Goal: Task Accomplishment & Management: Manage account settings

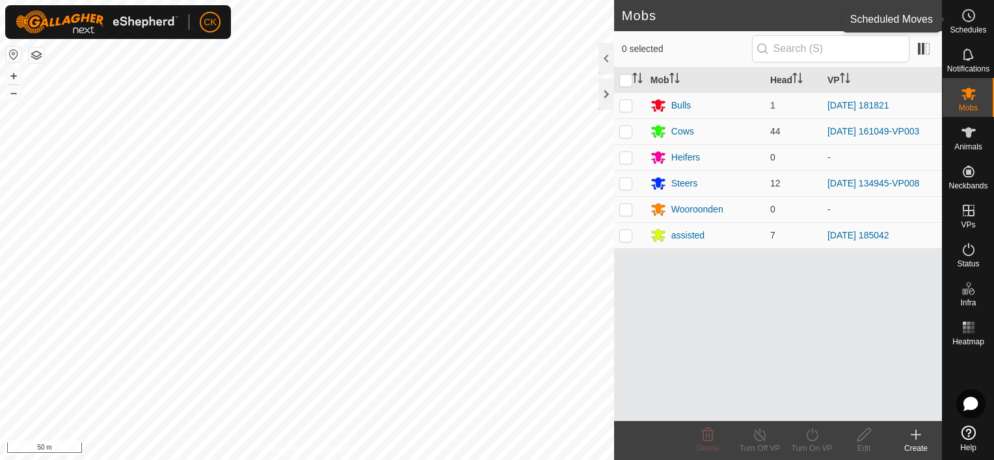
click at [968, 10] on icon at bounding box center [968, 16] width 16 height 16
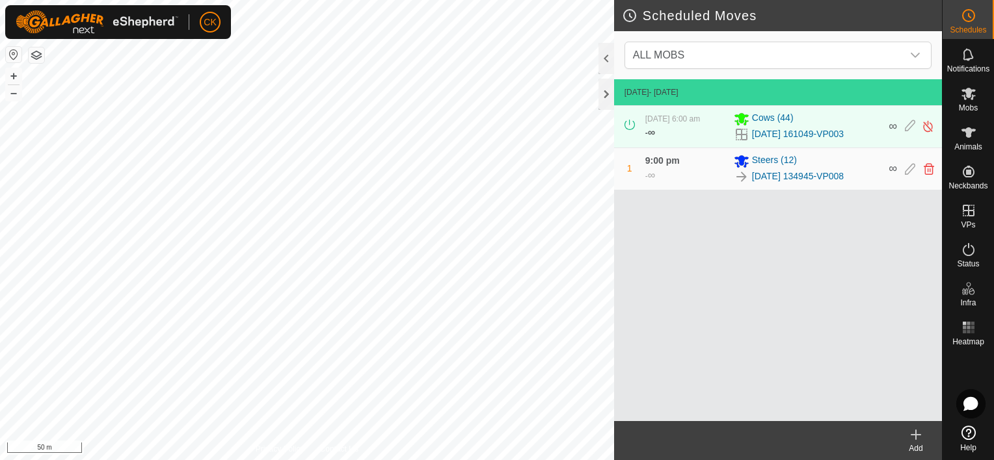
click at [918, 435] on icon at bounding box center [915, 435] width 9 height 0
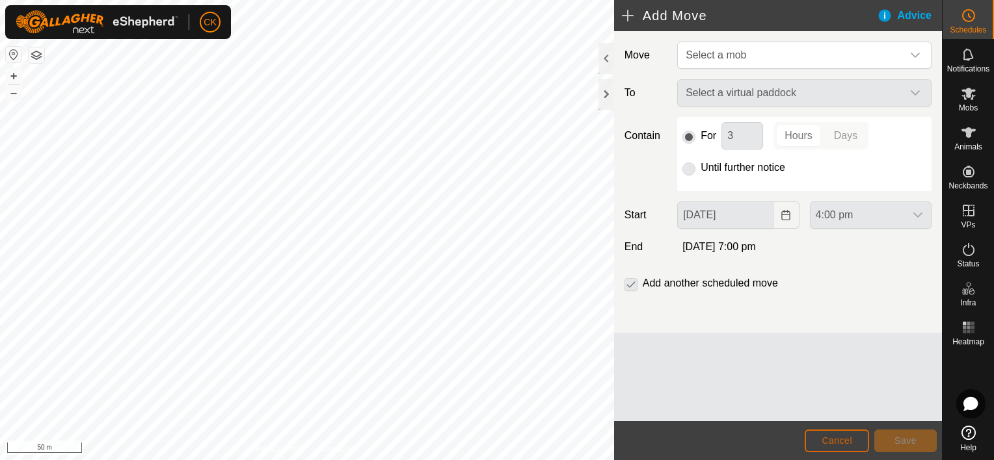
click at [836, 437] on span "Cancel" at bounding box center [836, 441] width 31 height 10
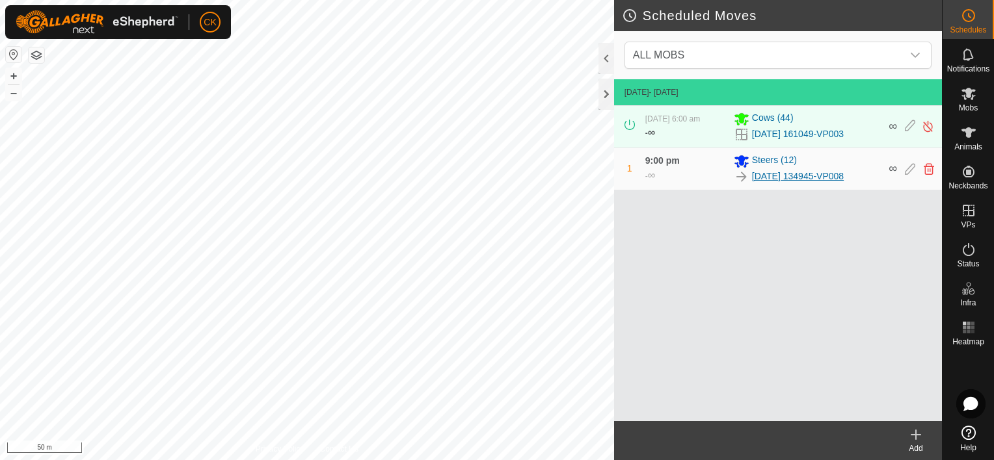
click at [804, 174] on link "[DATE] 134945-VP008" at bounding box center [798, 177] width 92 height 14
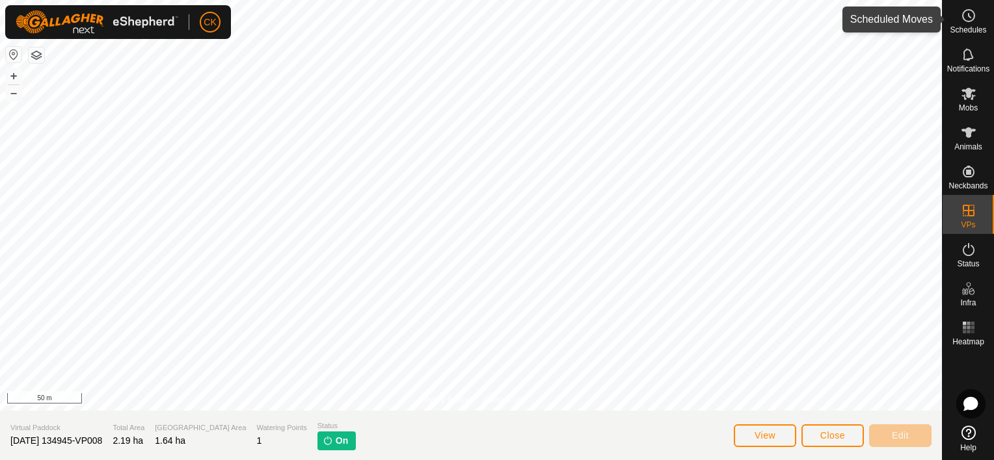
click at [964, 18] on icon at bounding box center [968, 16] width 16 height 16
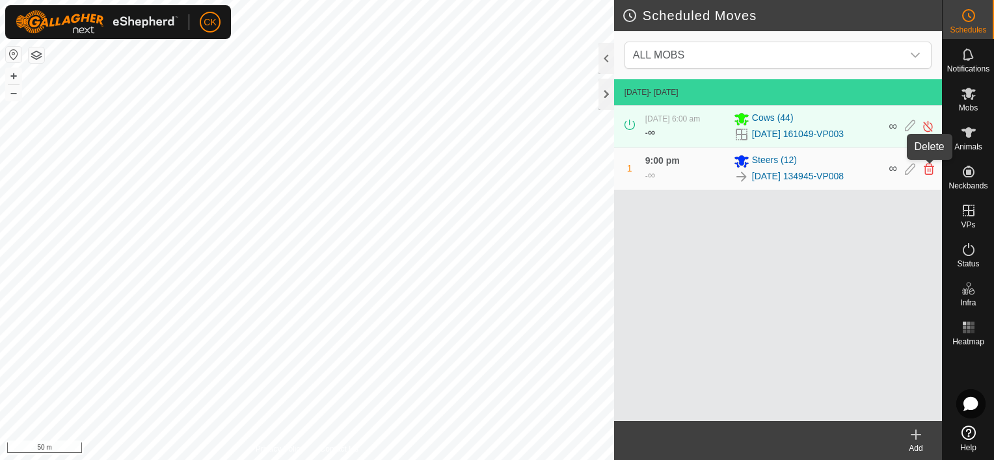
click at [925, 170] on icon at bounding box center [928, 169] width 10 height 12
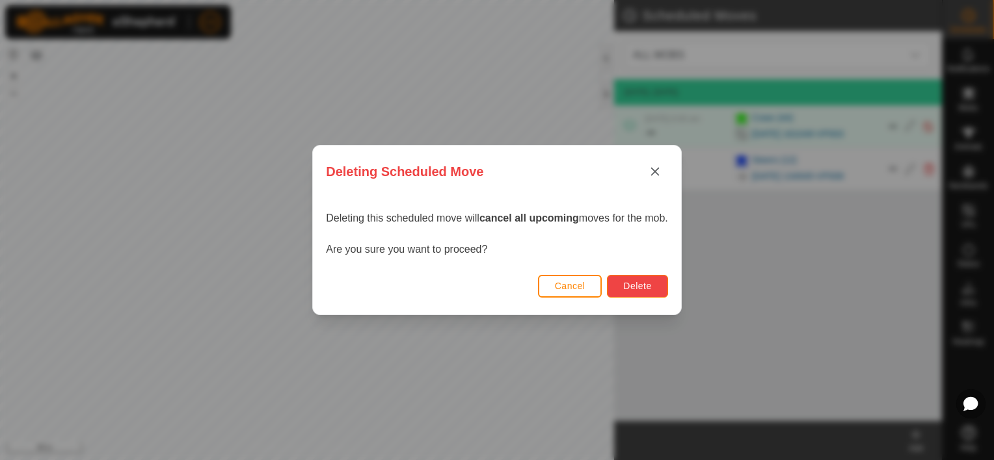
click at [650, 281] on span "Delete" at bounding box center [637, 286] width 28 height 10
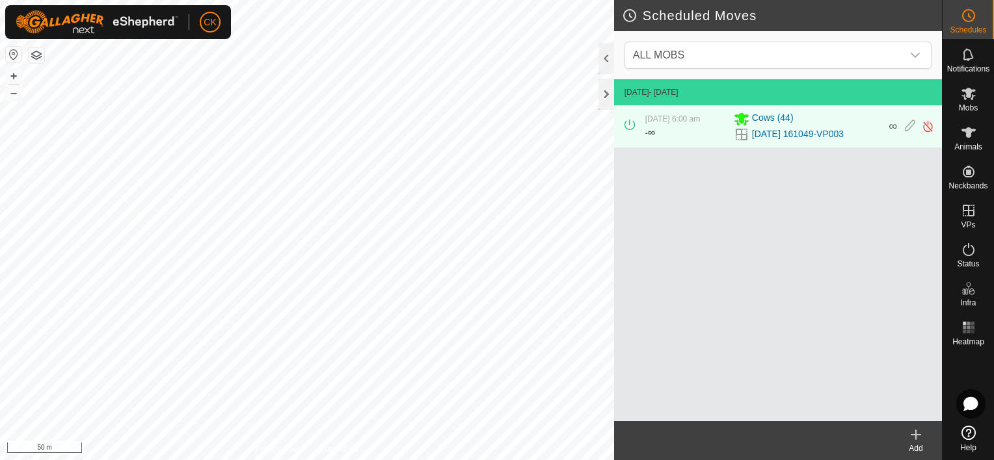
click at [917, 435] on icon at bounding box center [915, 435] width 9 height 0
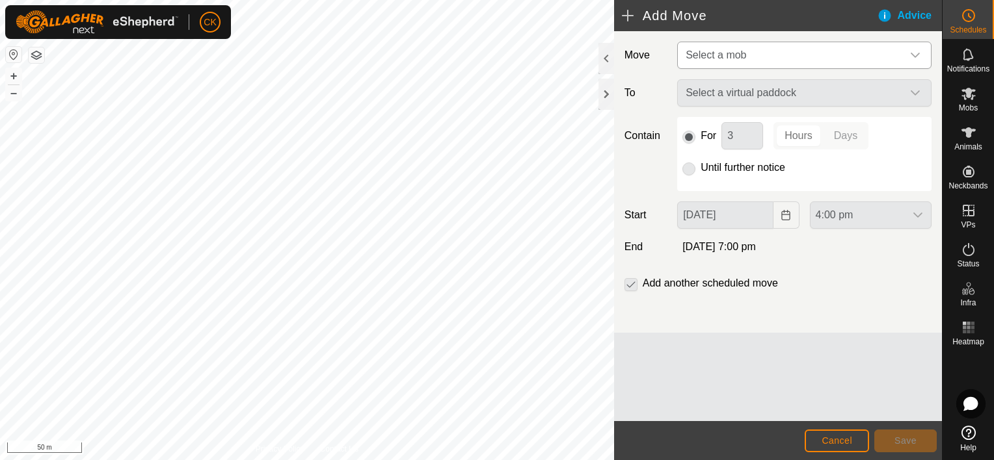
click at [915, 53] on icon "dropdown trigger" at bounding box center [915, 55] width 10 height 10
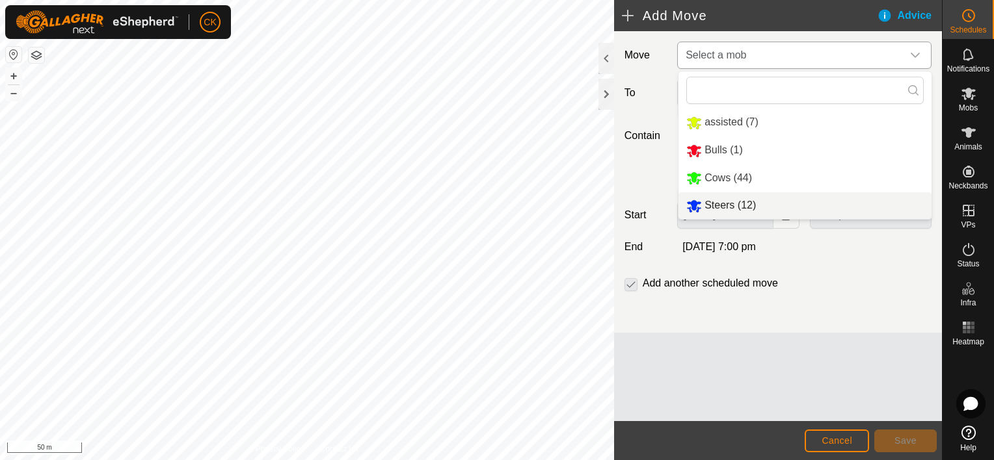
click at [741, 207] on li "Steers (12)" at bounding box center [804, 205] width 253 height 27
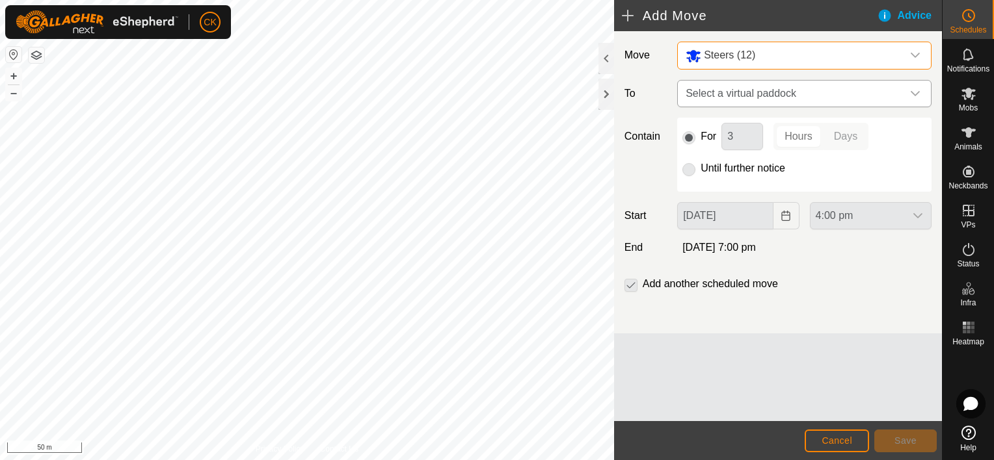
click at [911, 90] on icon "dropdown trigger" at bounding box center [915, 93] width 10 height 10
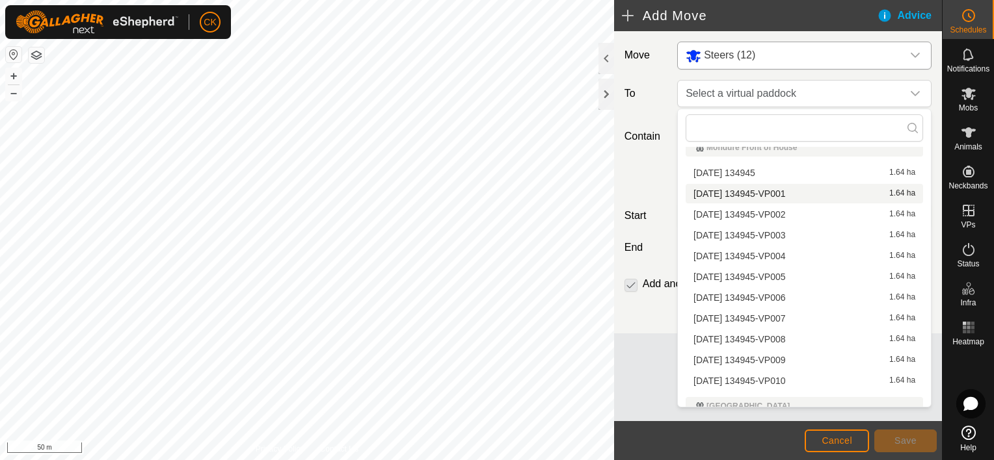
scroll to position [325, 0]
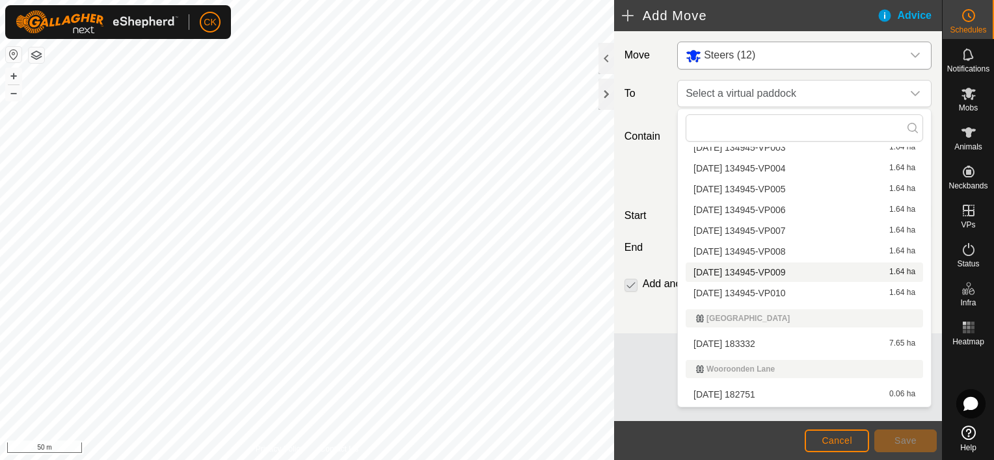
click at [796, 271] on li "[DATE] 134945-VP009 1.64 ha" at bounding box center [803, 273] width 237 height 20
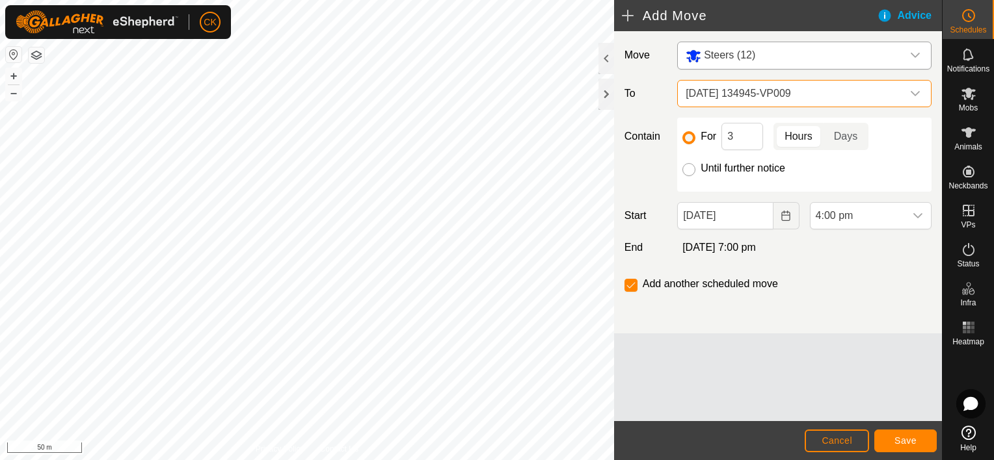
click at [687, 172] on input "Until further notice" at bounding box center [688, 169] width 13 height 13
radio input "true"
checkbox input "false"
click at [916, 215] on icon "dropdown trigger" at bounding box center [917, 215] width 9 height 5
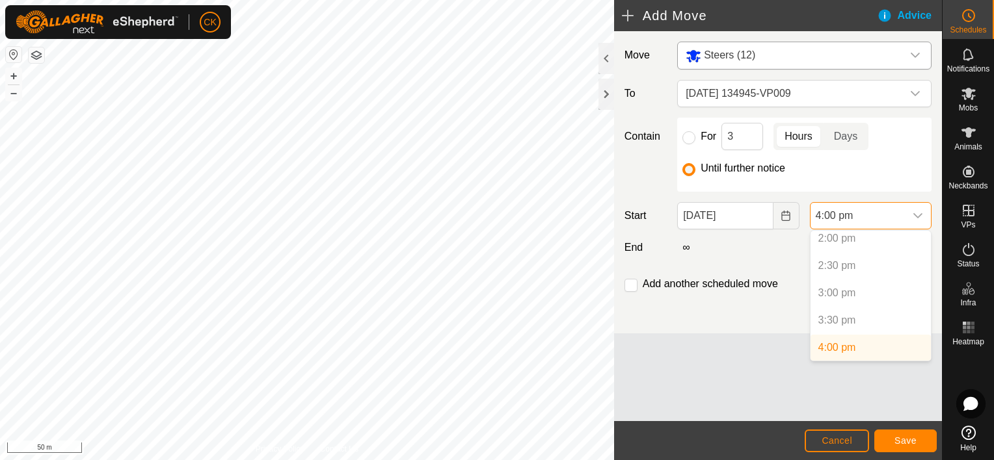
scroll to position [835, 0]
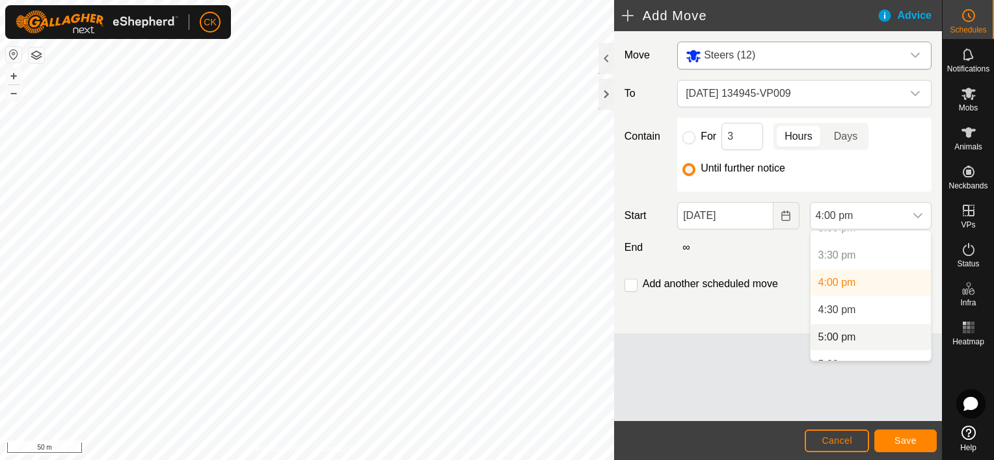
click at [851, 335] on li "5:00 pm" at bounding box center [870, 337] width 120 height 26
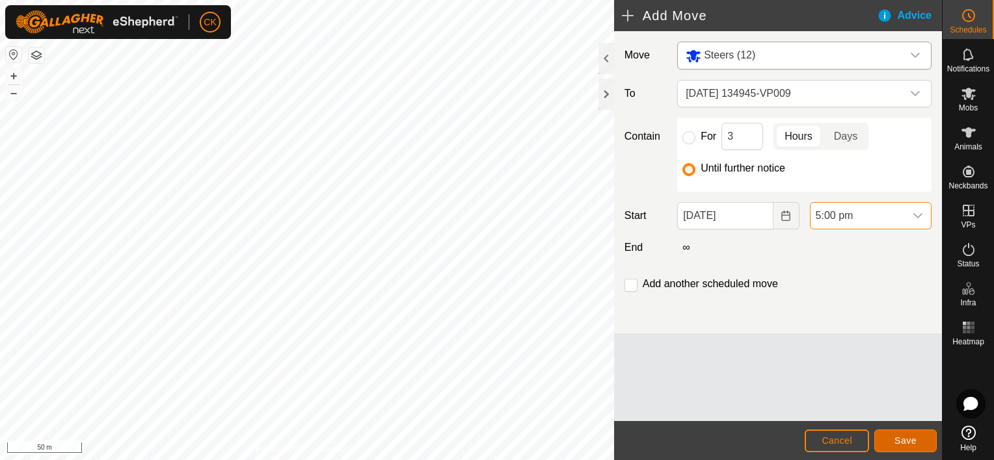
click at [917, 438] on button "Save" at bounding box center [905, 441] width 62 height 23
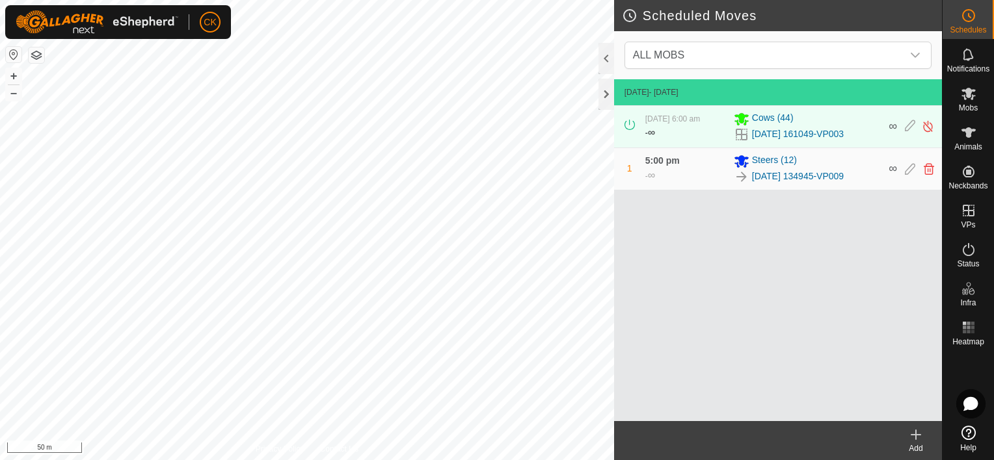
click at [914, 435] on icon at bounding box center [915, 435] width 9 height 0
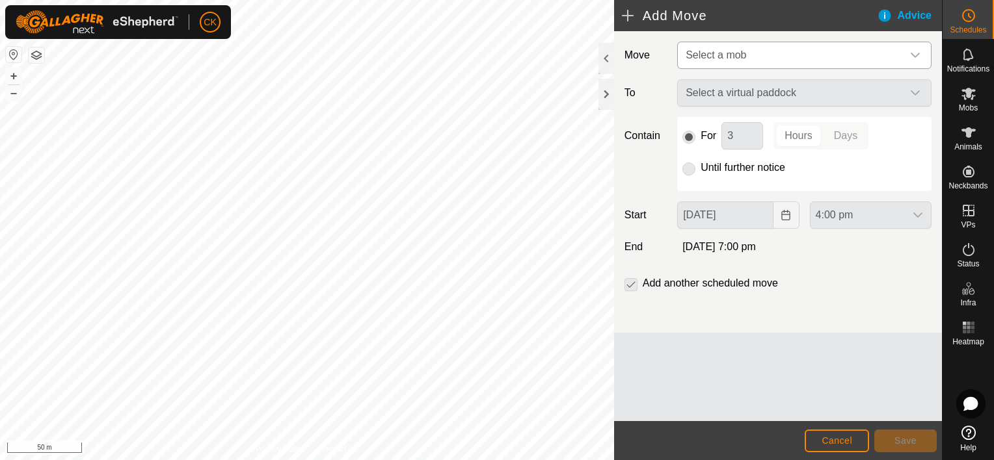
click at [913, 49] on div "dropdown trigger" at bounding box center [915, 55] width 26 height 26
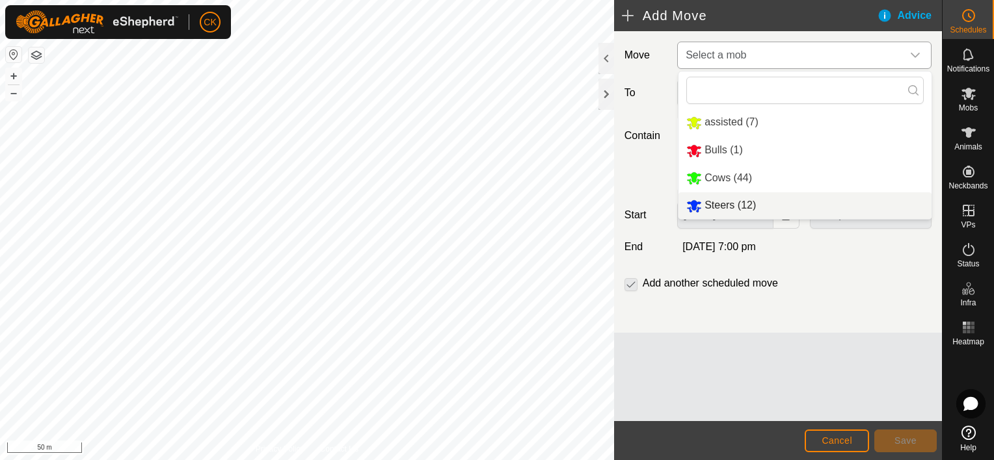
click at [744, 206] on li "Steers (12)" at bounding box center [804, 205] width 253 height 27
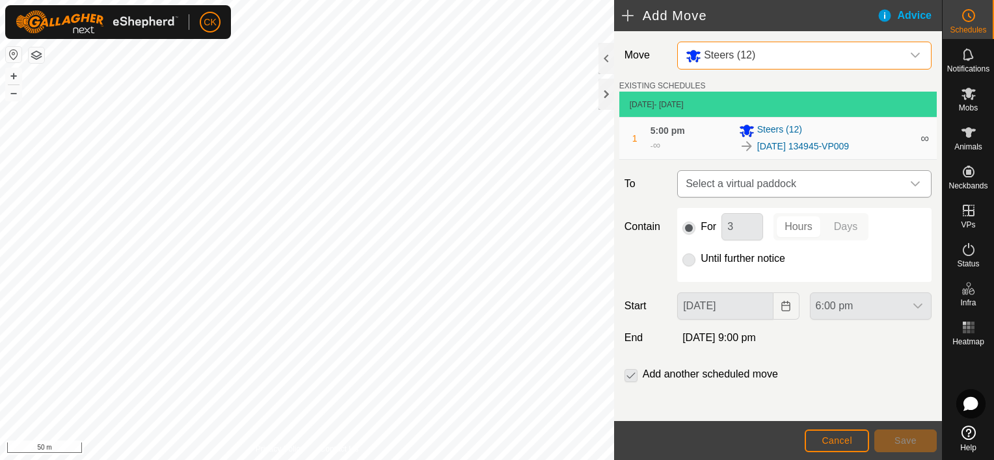
click at [910, 182] on icon "dropdown trigger" at bounding box center [914, 183] width 9 height 5
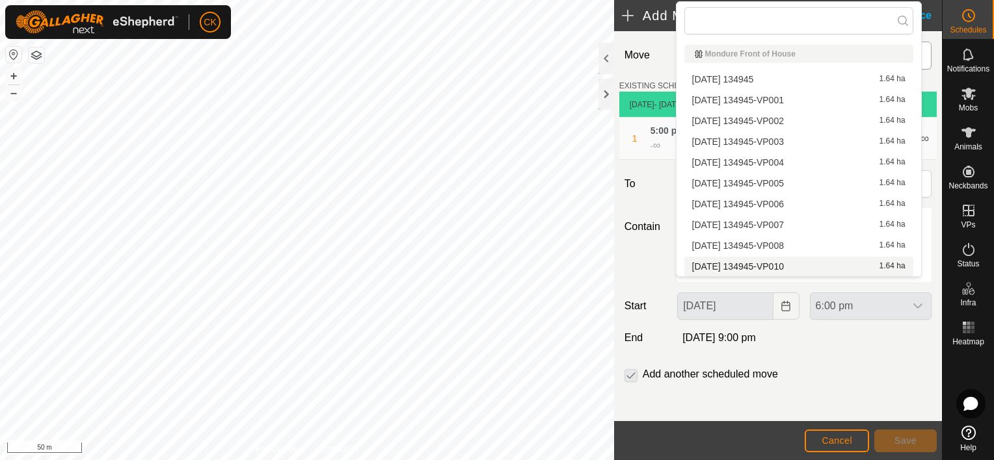
click at [813, 263] on li "[DATE] 134945-VP010 1.64 ha" at bounding box center [798, 267] width 229 height 20
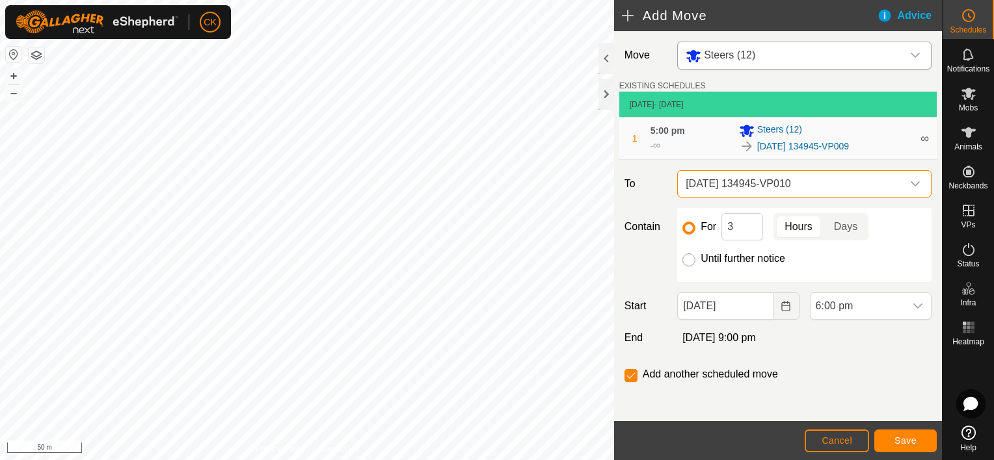
click at [687, 261] on input "Until further notice" at bounding box center [688, 260] width 13 height 13
radio input "true"
checkbox input "false"
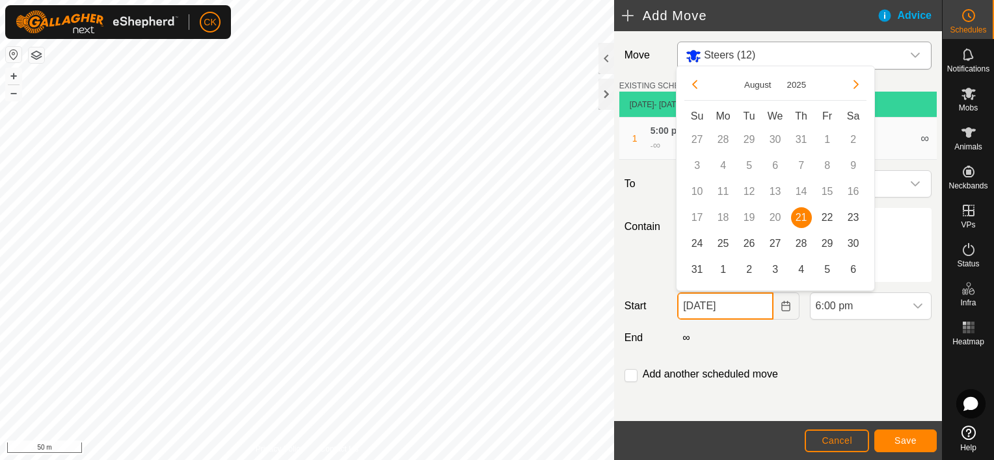
click at [744, 303] on input "[DATE]" at bounding box center [725, 306] width 96 height 27
click at [827, 218] on span "22" at bounding box center [827, 217] width 21 height 21
type input "[DATE]"
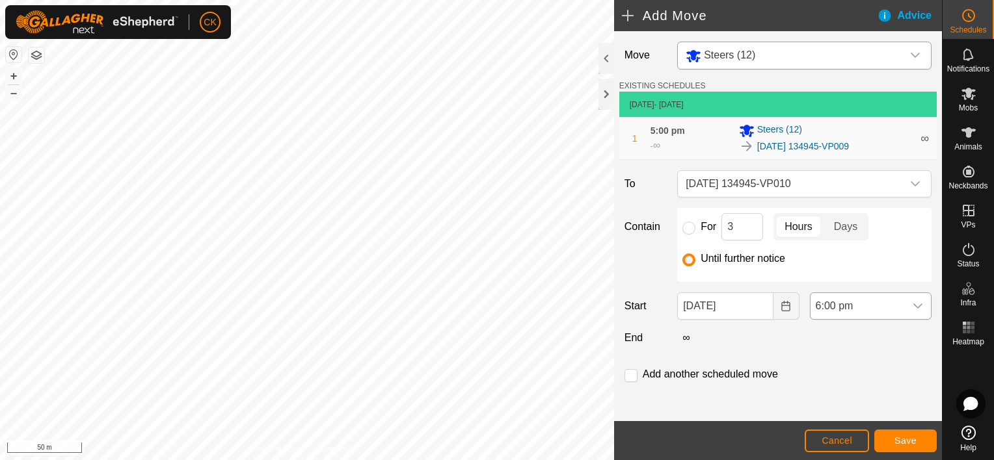
click at [912, 302] on icon "dropdown trigger" at bounding box center [917, 306] width 10 height 10
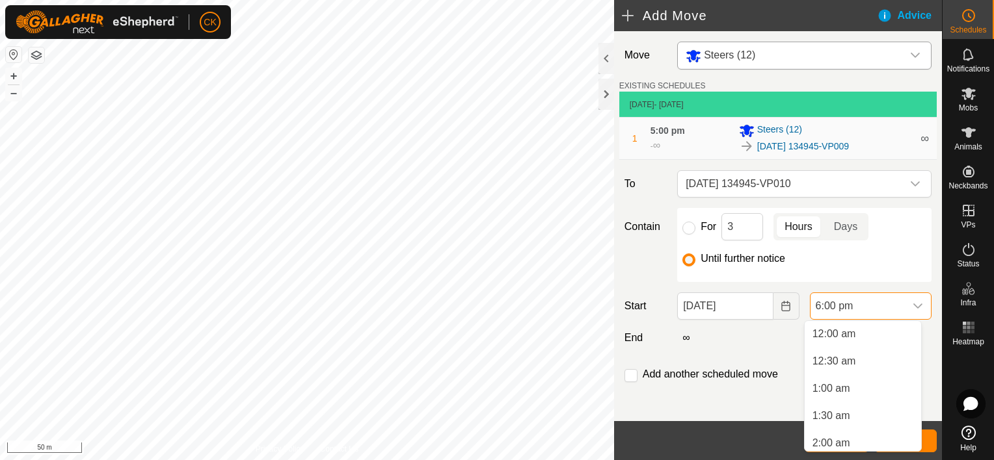
scroll to position [879, 0]
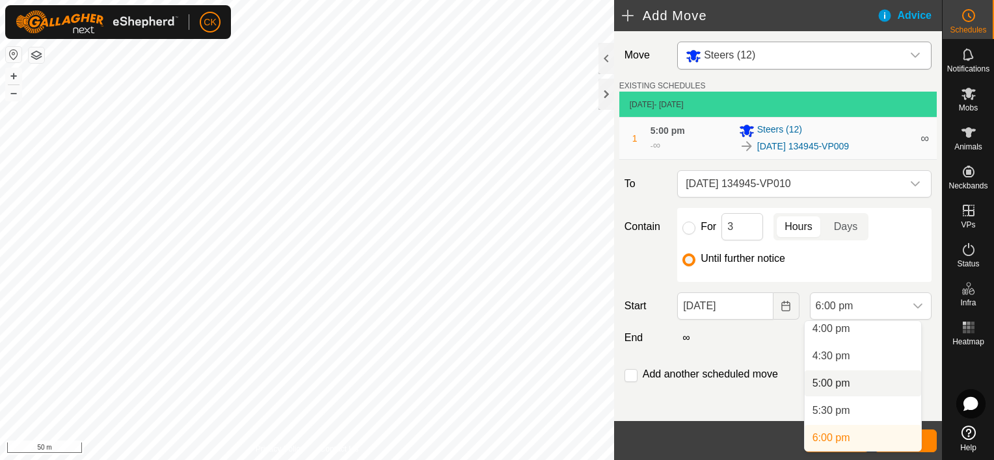
click at [849, 382] on li "5:00 pm" at bounding box center [862, 384] width 116 height 26
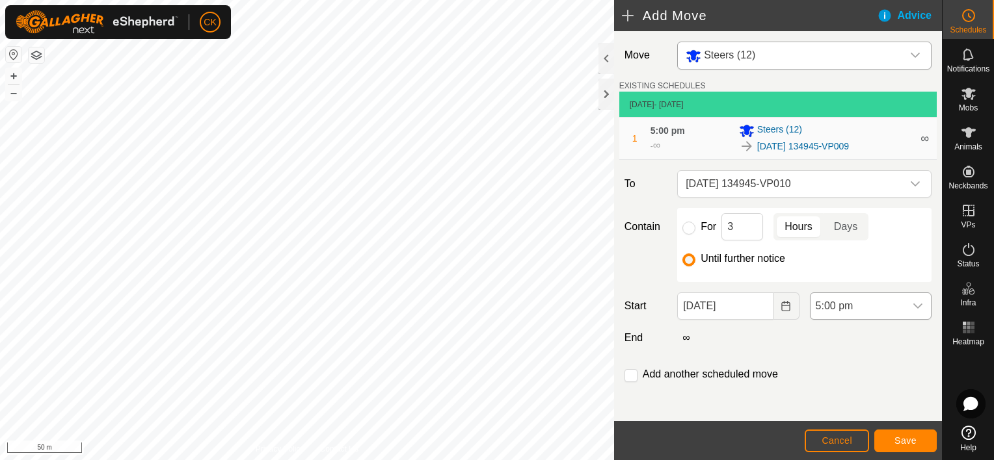
click at [912, 301] on icon "dropdown trigger" at bounding box center [917, 306] width 10 height 10
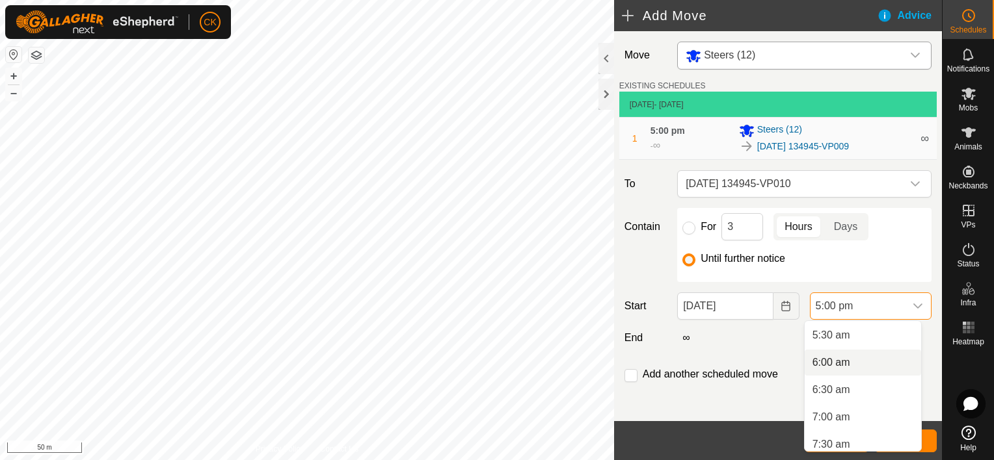
scroll to position [234, 0]
click at [824, 371] on li "5:00 am" at bounding box center [862, 373] width 116 height 26
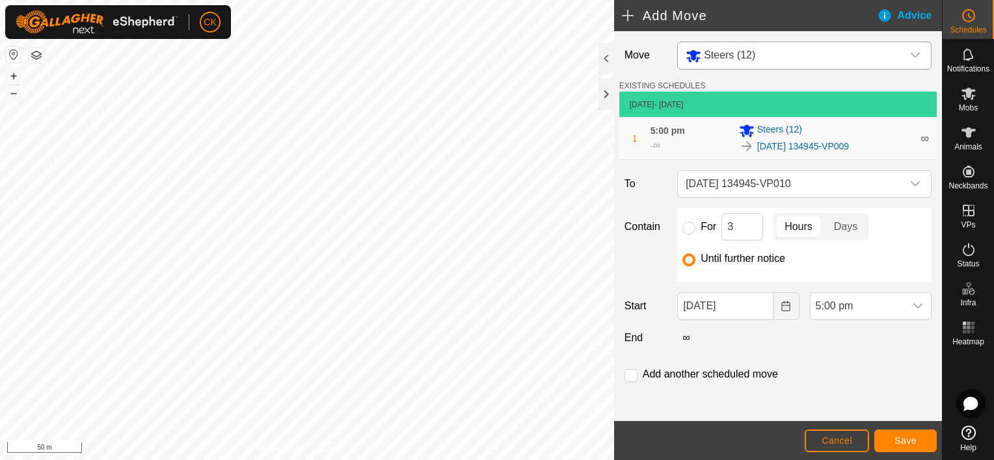
scroll to position [825, 0]
click at [893, 437] on button "Save" at bounding box center [905, 441] width 62 height 23
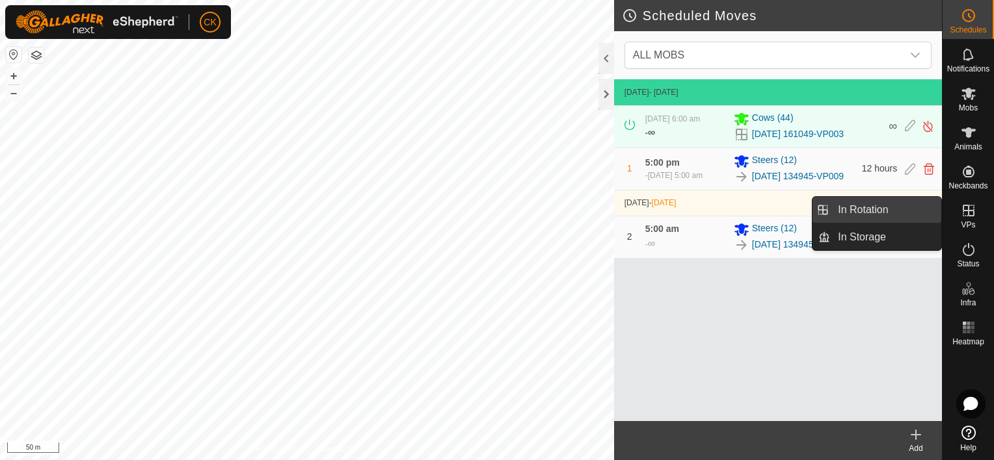
click at [930, 204] on link "In Rotation" at bounding box center [885, 210] width 111 height 26
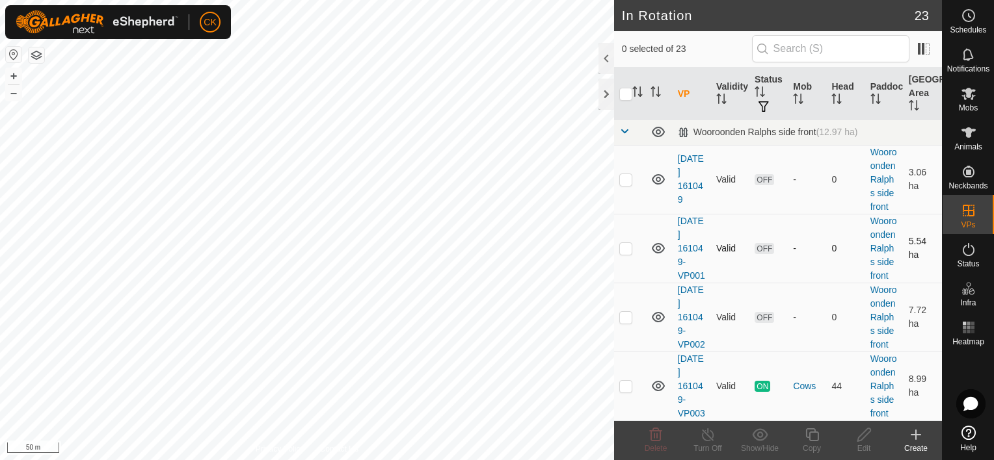
scroll to position [1557, 0]
click at [624, 382] on p-checkbox at bounding box center [625, 386] width 13 height 10
checkbox input "true"
click at [809, 433] on icon at bounding box center [811, 435] width 13 height 13
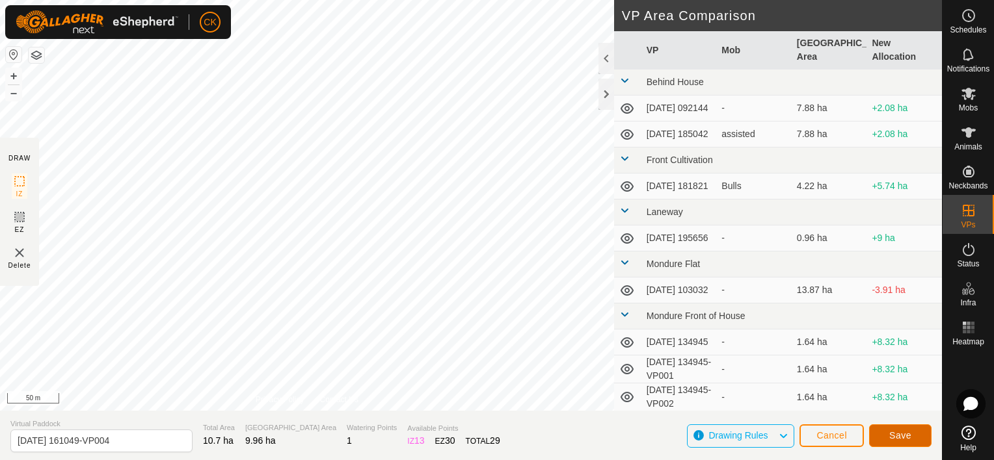
click at [906, 437] on span "Save" at bounding box center [900, 435] width 22 height 10
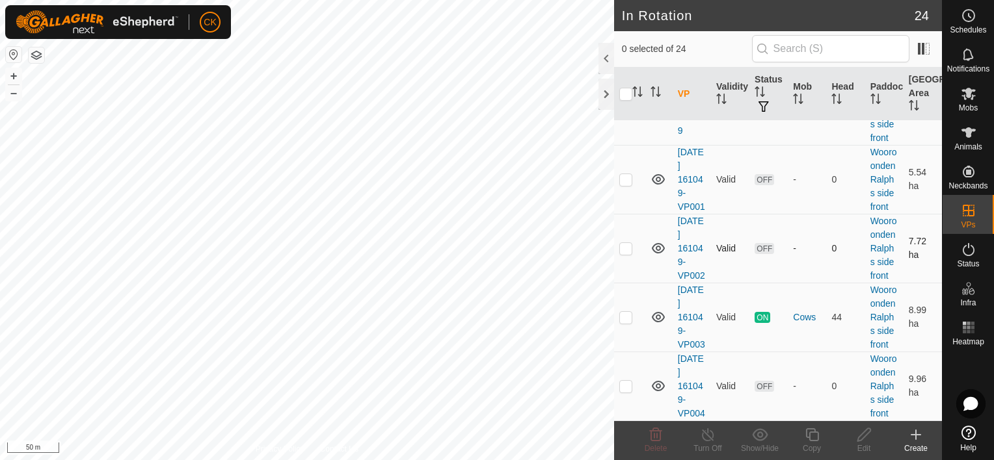
scroll to position [1640, 0]
click at [624, 381] on p-checkbox at bounding box center [625, 386] width 13 height 10
checkbox input "true"
click at [813, 429] on icon at bounding box center [811, 435] width 13 height 13
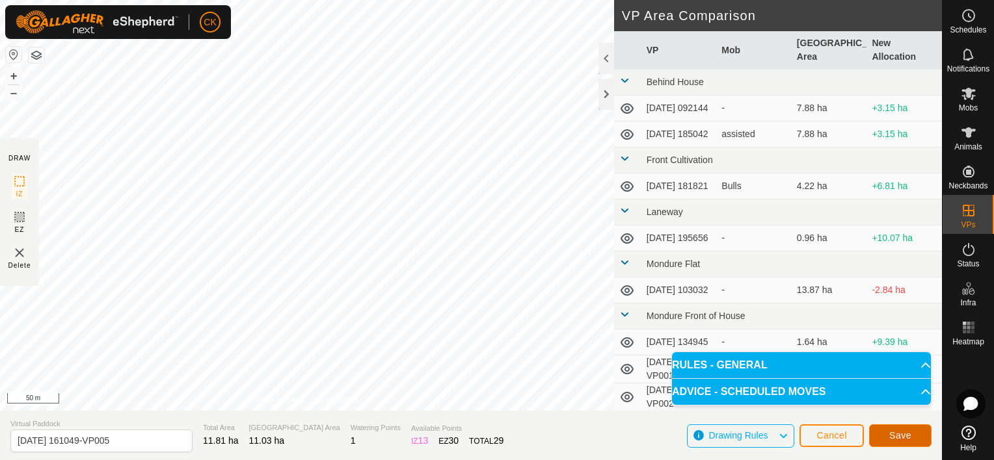
click at [896, 437] on span "Save" at bounding box center [900, 435] width 22 height 10
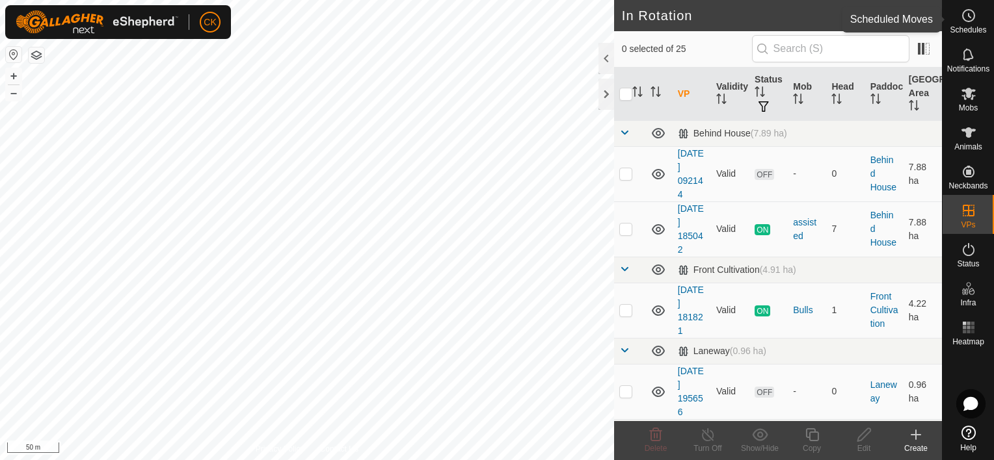
click at [968, 12] on icon at bounding box center [968, 16] width 16 height 16
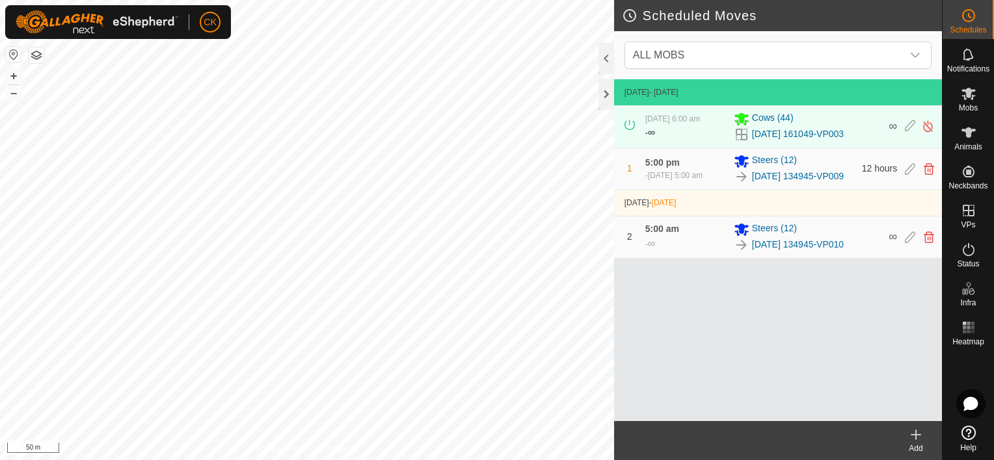
click at [916, 434] on icon at bounding box center [916, 434] width 0 height 9
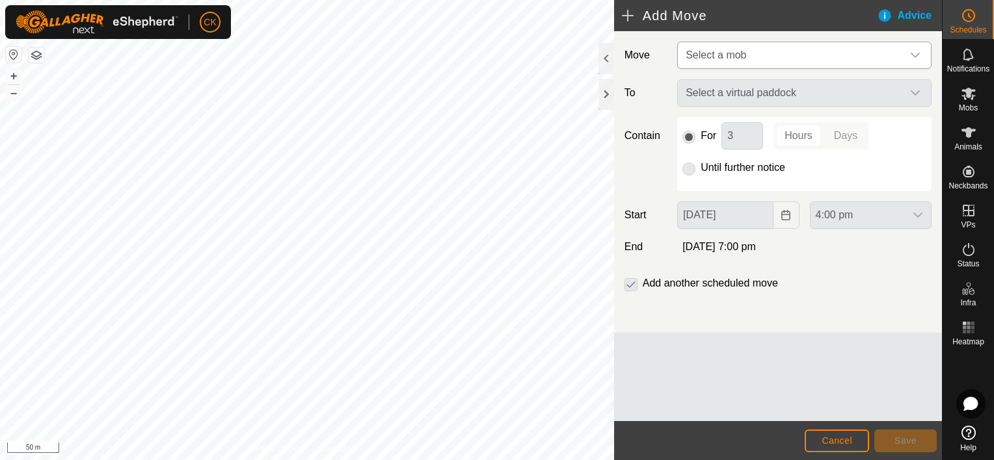
click at [914, 51] on icon "dropdown trigger" at bounding box center [915, 55] width 10 height 10
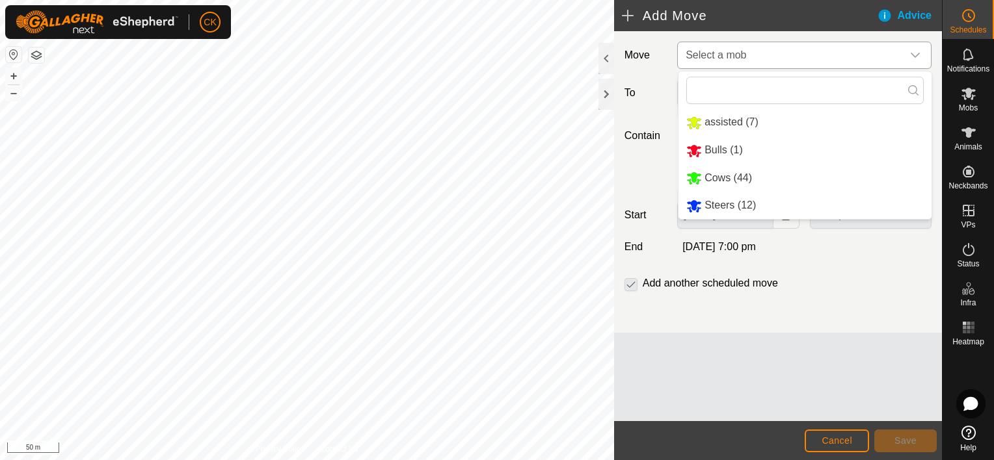
click at [687, 176] on li "Cows (44)" at bounding box center [804, 178] width 253 height 27
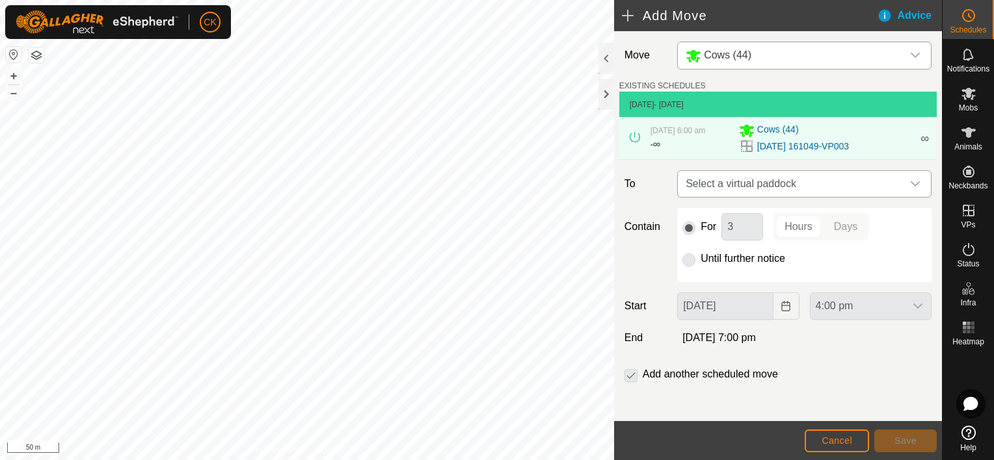
click at [910, 182] on icon "dropdown trigger" at bounding box center [915, 184] width 10 height 10
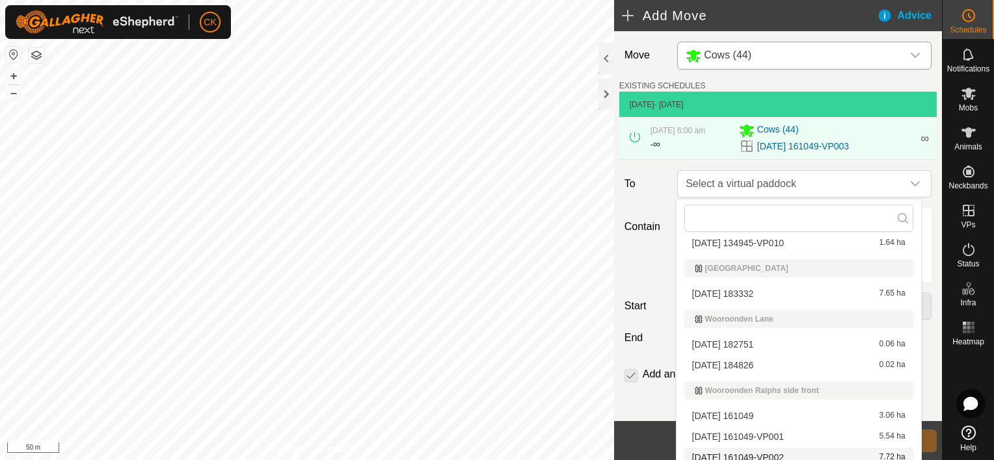
scroll to position [497, 0]
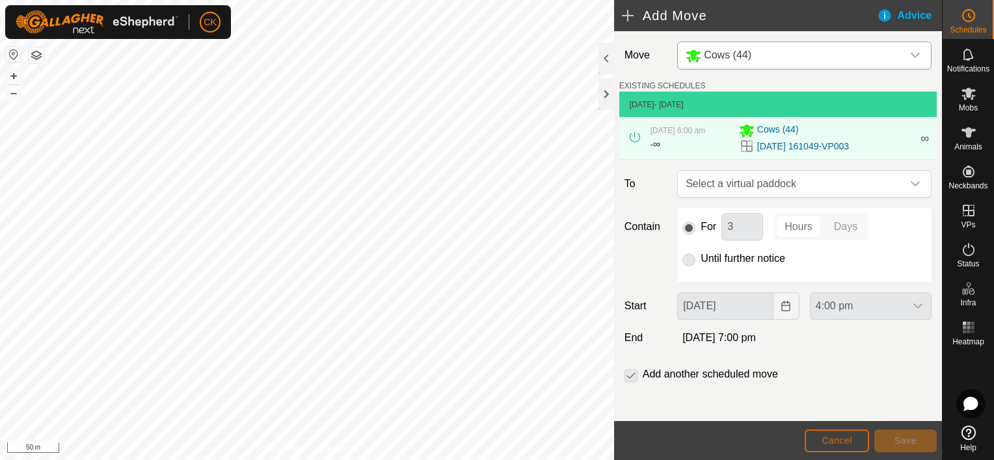
click at [819, 438] on button "Cancel" at bounding box center [836, 441] width 64 height 23
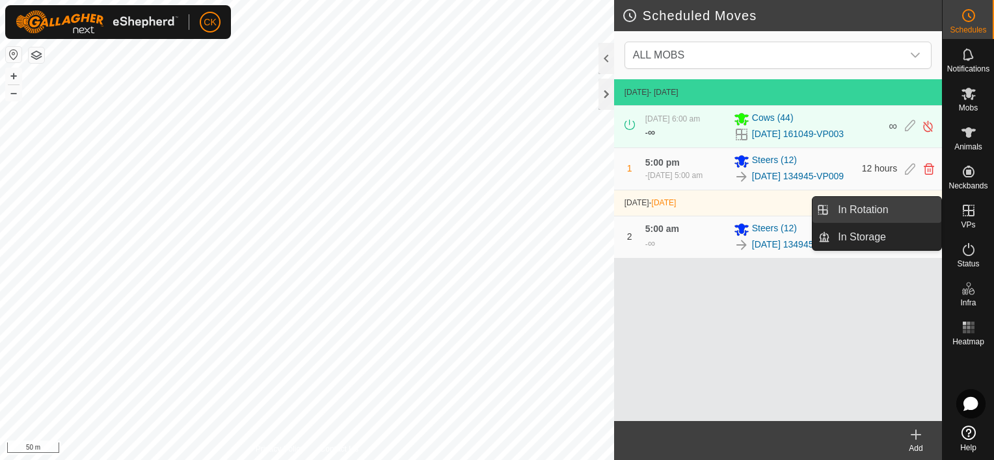
click at [916, 209] on link "In Rotation" at bounding box center [885, 210] width 111 height 26
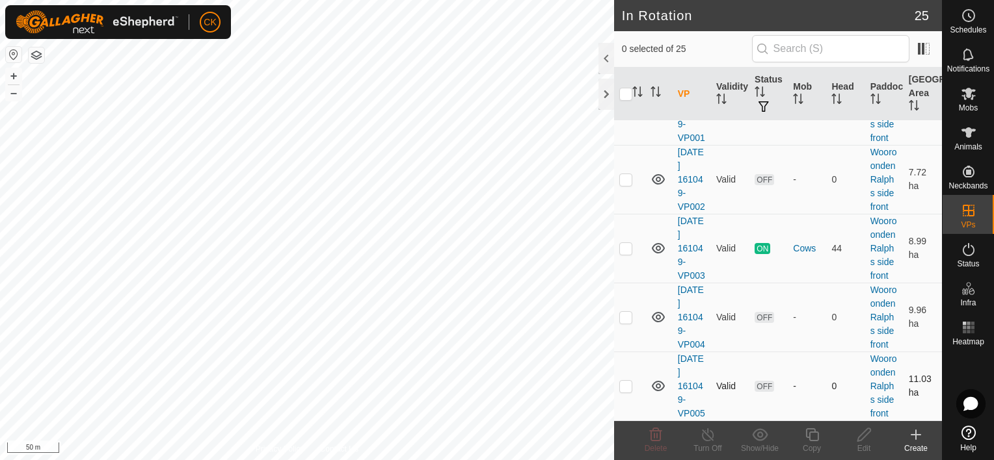
scroll to position [1722, 0]
click at [627, 312] on p-checkbox at bounding box center [625, 317] width 13 height 10
checkbox input "true"
click at [864, 436] on icon at bounding box center [864, 435] width 16 height 16
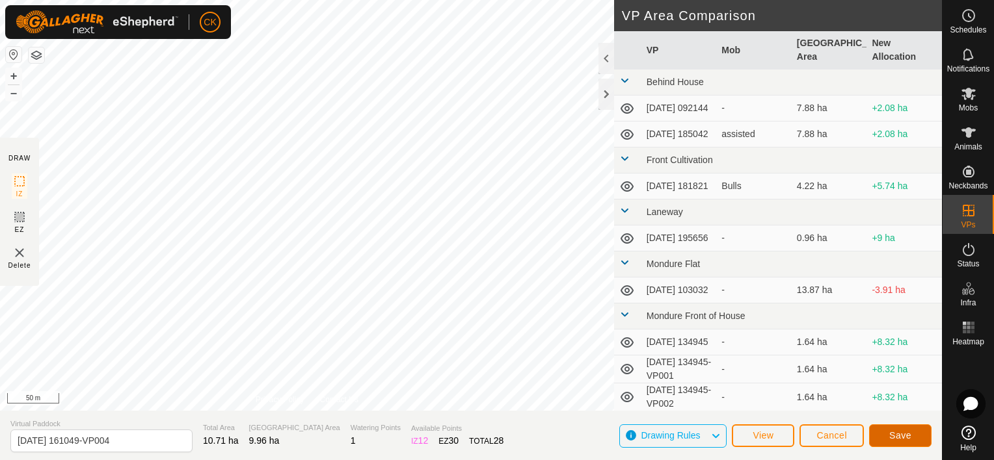
click at [884, 436] on button "Save" at bounding box center [900, 436] width 62 height 23
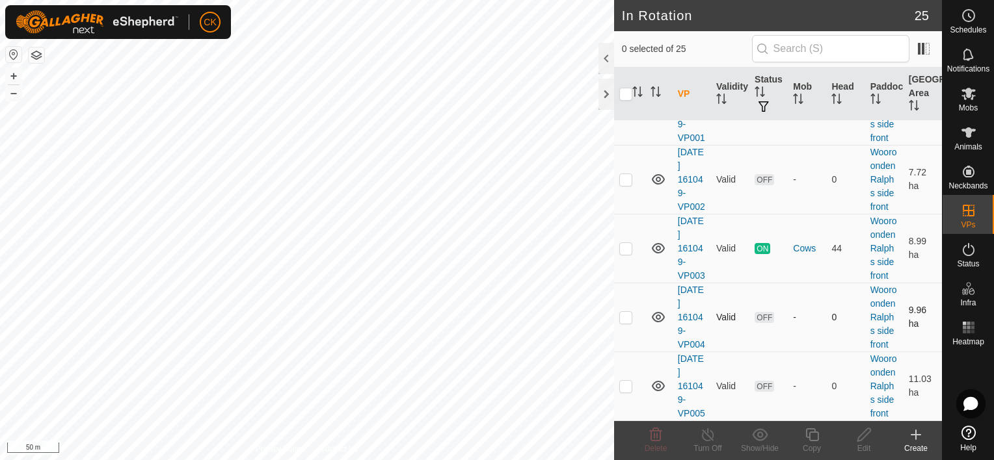
scroll to position [1722, 0]
click at [627, 312] on p-checkbox at bounding box center [625, 317] width 13 height 10
checkbox input "true"
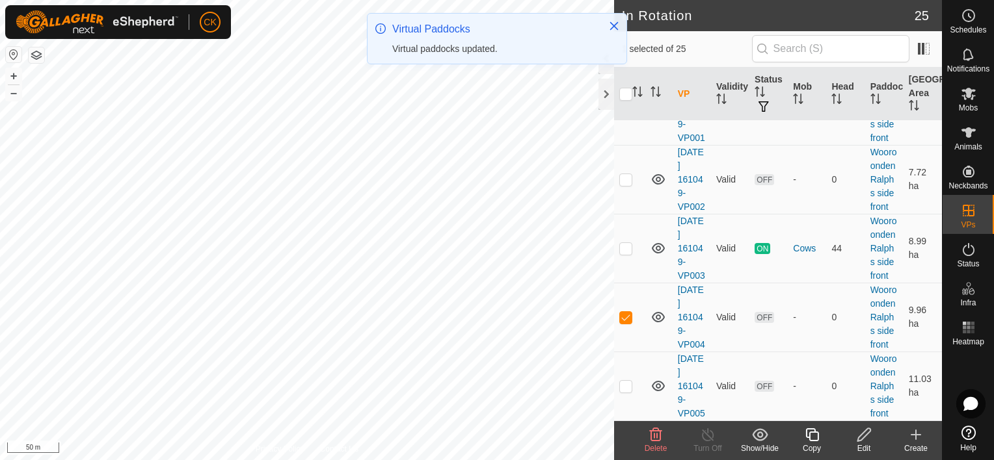
scroll to position [0, 0]
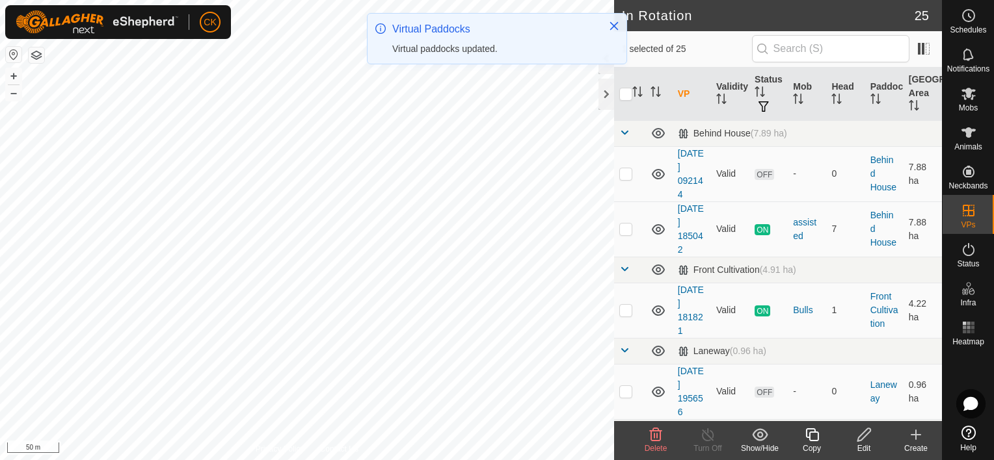
click at [627, 299] on td at bounding box center [629, 310] width 31 height 55
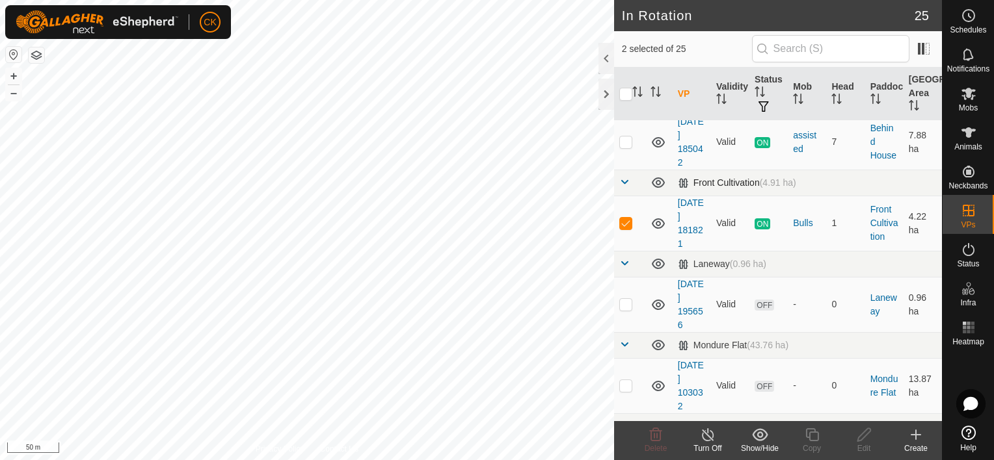
scroll to position [65, 0]
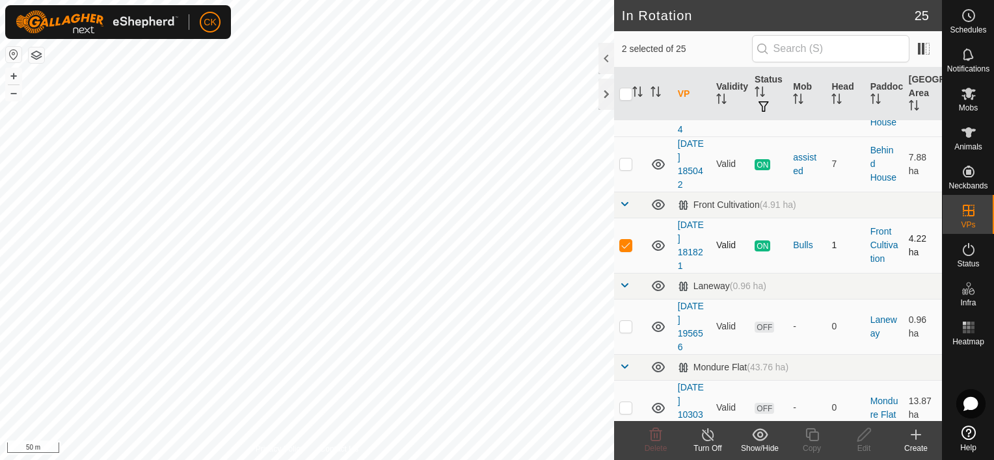
click at [624, 245] on p-checkbox at bounding box center [625, 245] width 13 height 10
checkbox input "false"
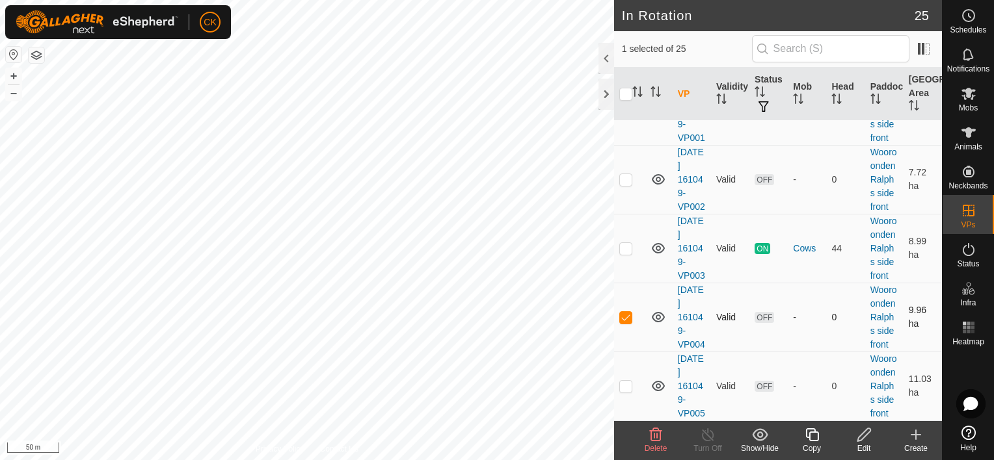
scroll to position [1722, 0]
click at [624, 312] on p-checkbox at bounding box center [625, 317] width 13 height 10
checkbox input "false"
click at [626, 381] on p-checkbox at bounding box center [625, 386] width 13 height 10
checkbox input "true"
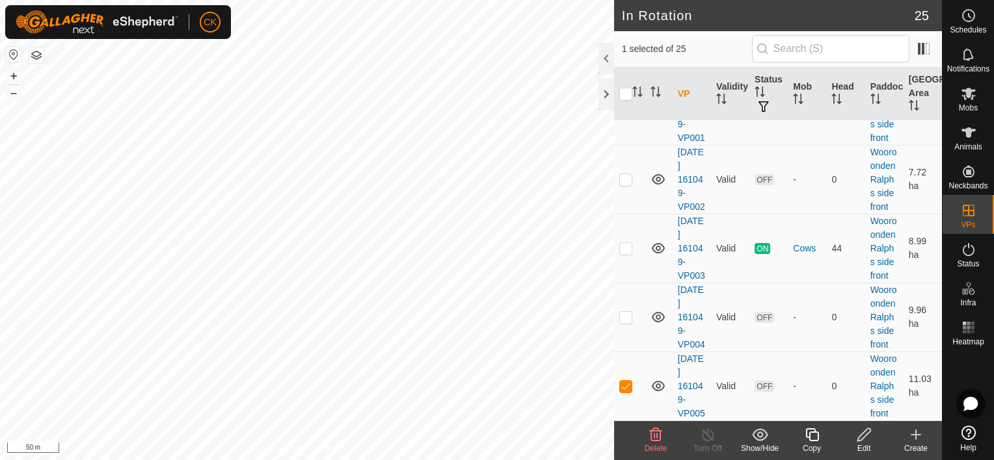
click at [861, 436] on icon at bounding box center [864, 435] width 16 height 16
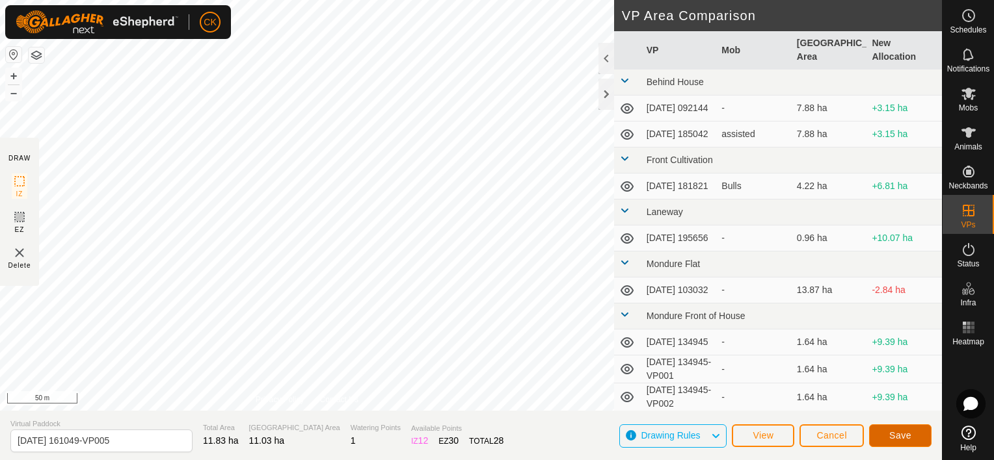
click at [904, 435] on span "Save" at bounding box center [900, 435] width 22 height 10
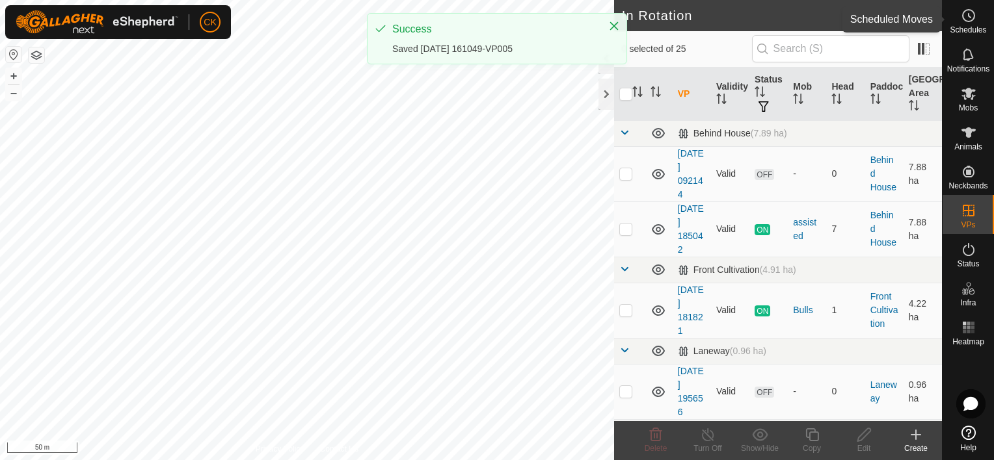
click at [970, 15] on icon at bounding box center [968, 16] width 16 height 16
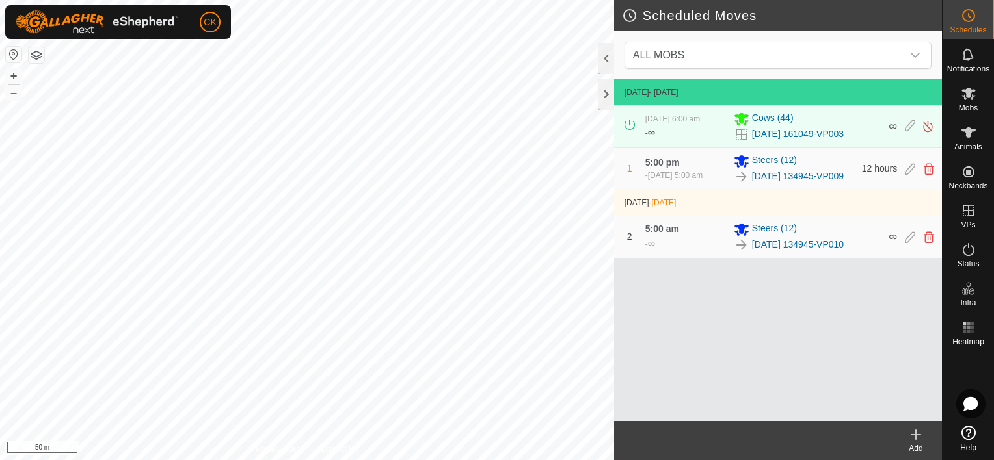
click at [913, 433] on icon at bounding box center [916, 435] width 16 height 16
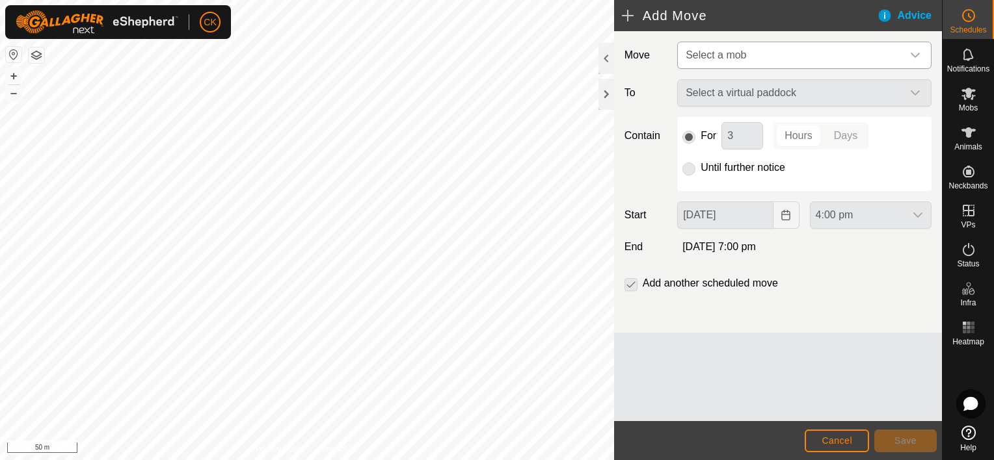
click at [913, 53] on icon "dropdown trigger" at bounding box center [915, 55] width 10 height 10
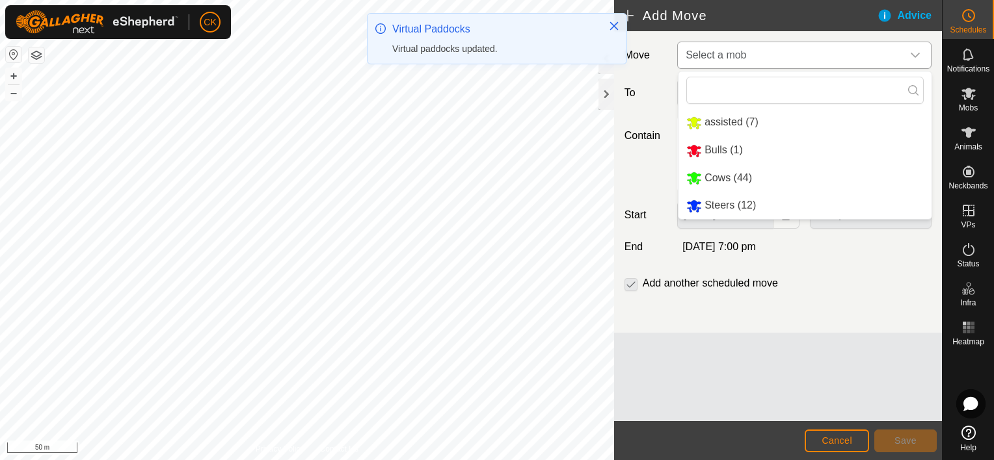
click at [735, 176] on li "Cows (44)" at bounding box center [804, 178] width 253 height 27
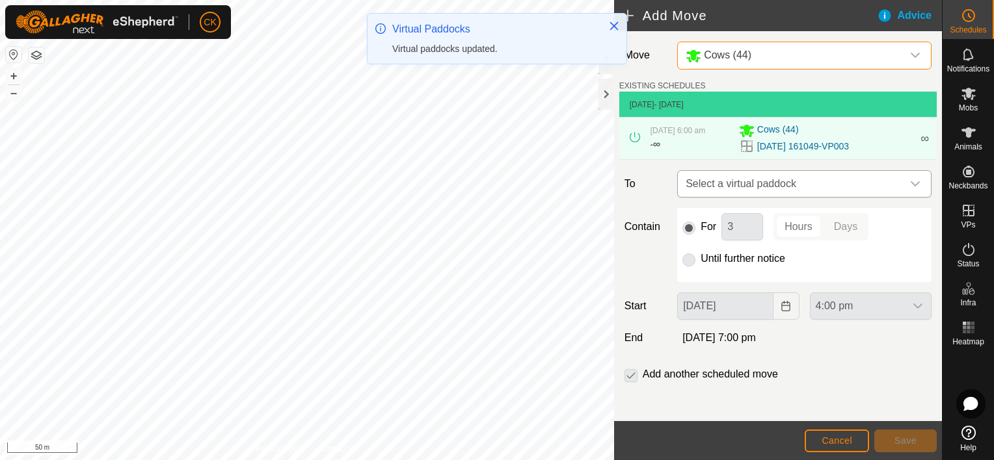
click at [910, 183] on icon "dropdown trigger" at bounding box center [914, 183] width 9 height 5
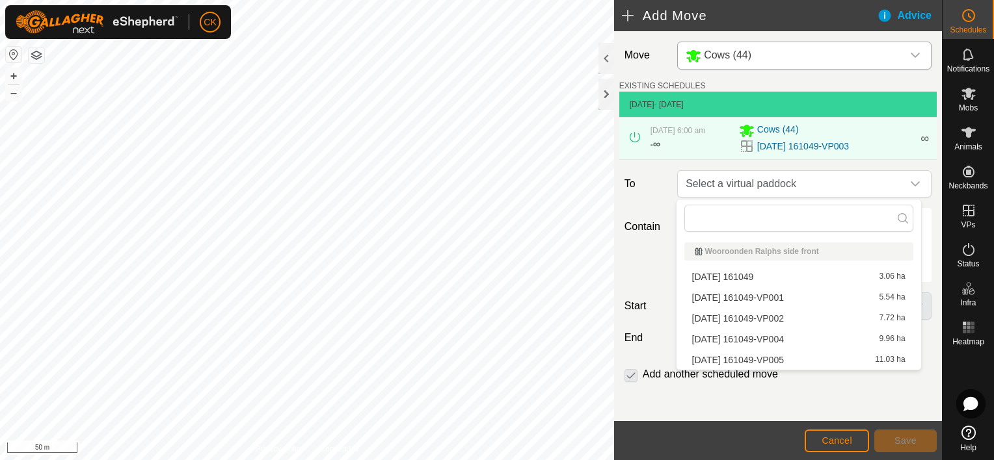
click at [841, 343] on li "[DATE] 161049-VP004 9.96 ha" at bounding box center [798, 340] width 229 height 20
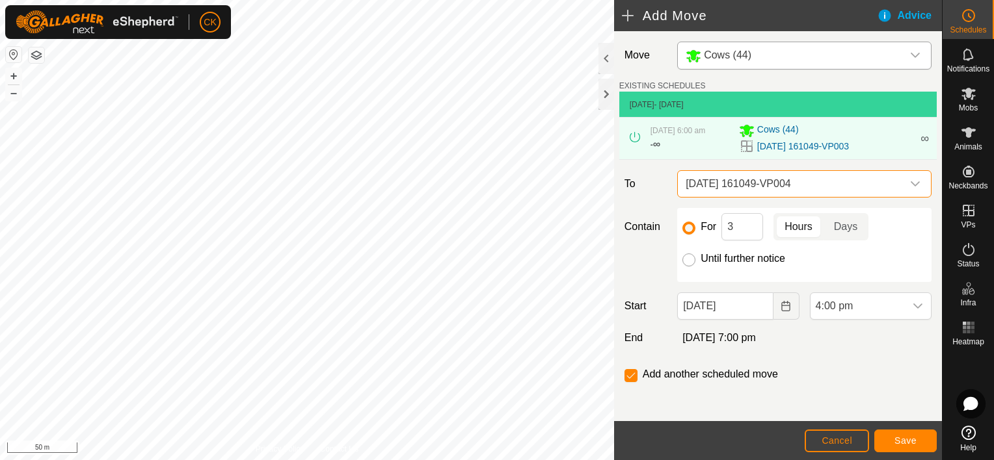
click at [685, 259] on input "Until further notice" at bounding box center [688, 260] width 13 height 13
radio input "true"
checkbox input "false"
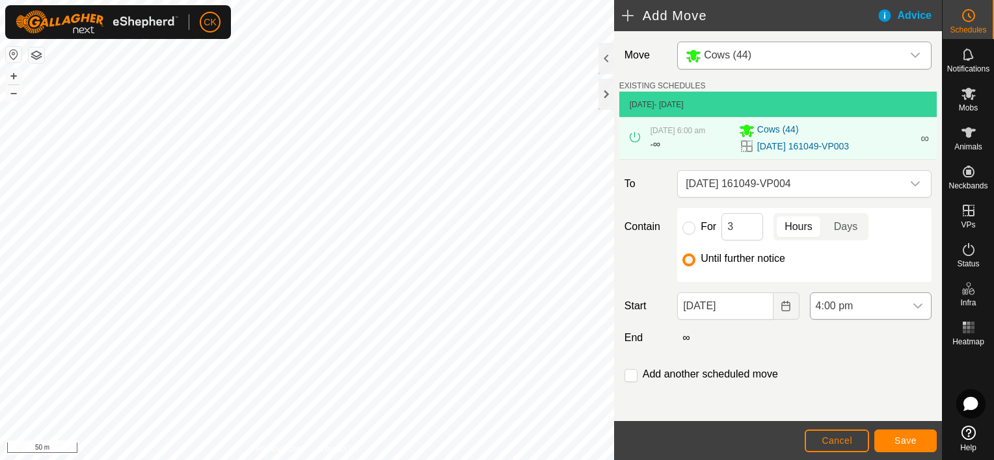
click at [912, 305] on icon "dropdown trigger" at bounding box center [917, 306] width 10 height 10
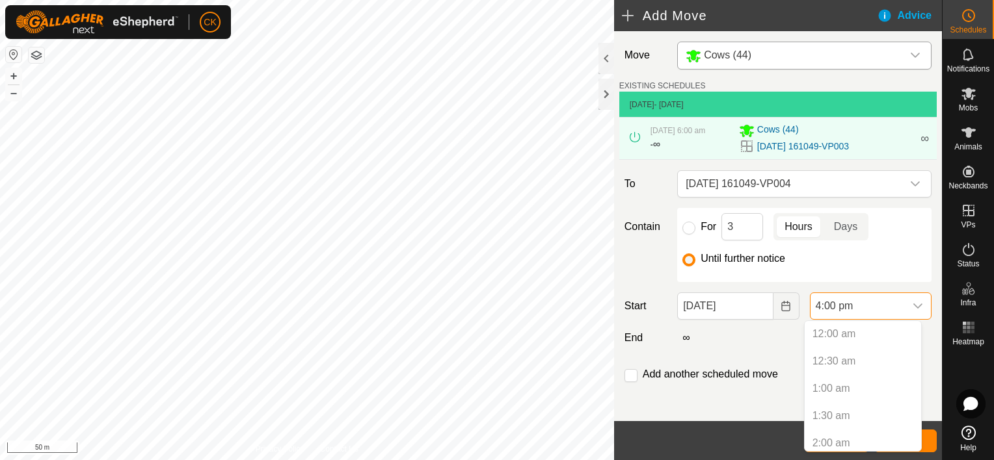
scroll to position [770, 0]
click at [912, 305] on icon "dropdown trigger" at bounding box center [917, 306] width 10 height 10
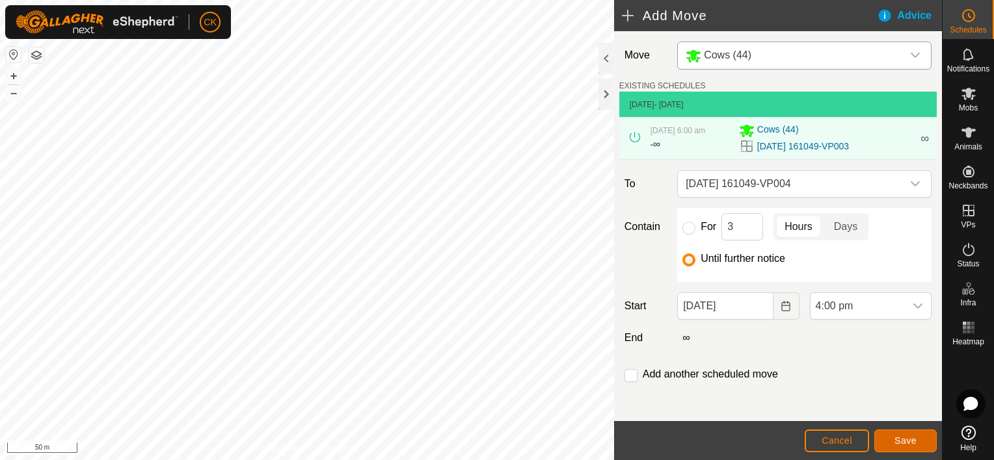
click at [903, 440] on span "Save" at bounding box center [905, 441] width 22 height 10
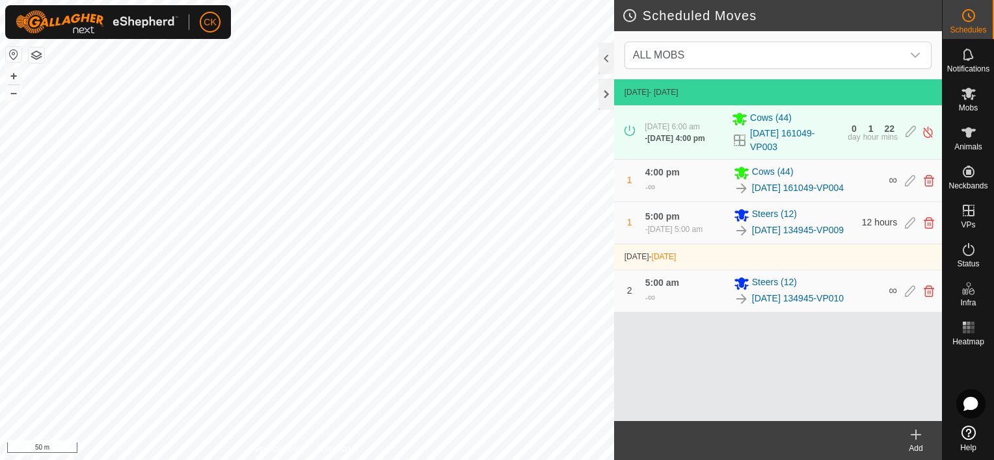
click at [914, 432] on icon at bounding box center [916, 435] width 16 height 16
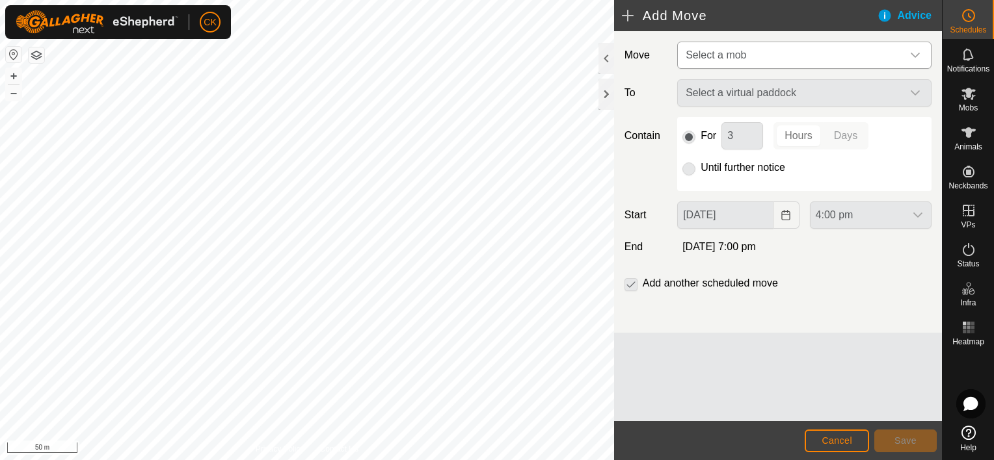
click at [917, 53] on icon "dropdown trigger" at bounding box center [915, 55] width 10 height 10
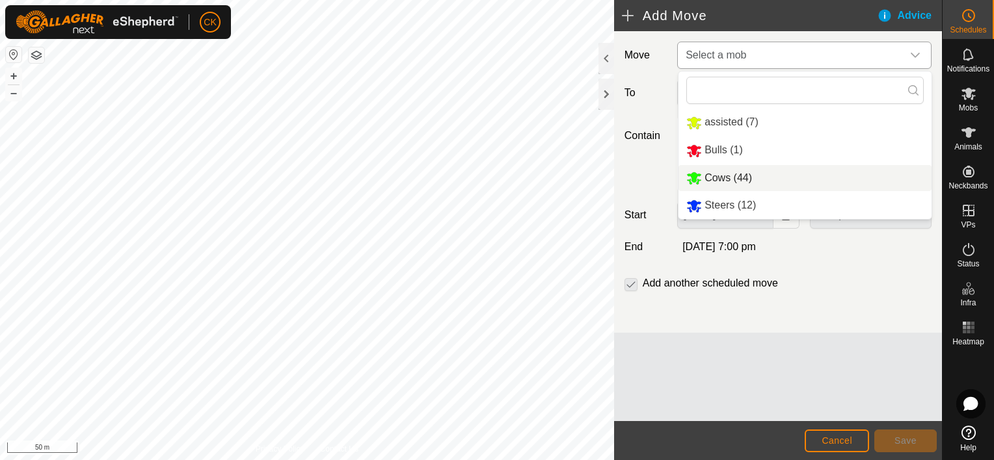
click at [810, 182] on li "Cows (44)" at bounding box center [804, 178] width 253 height 27
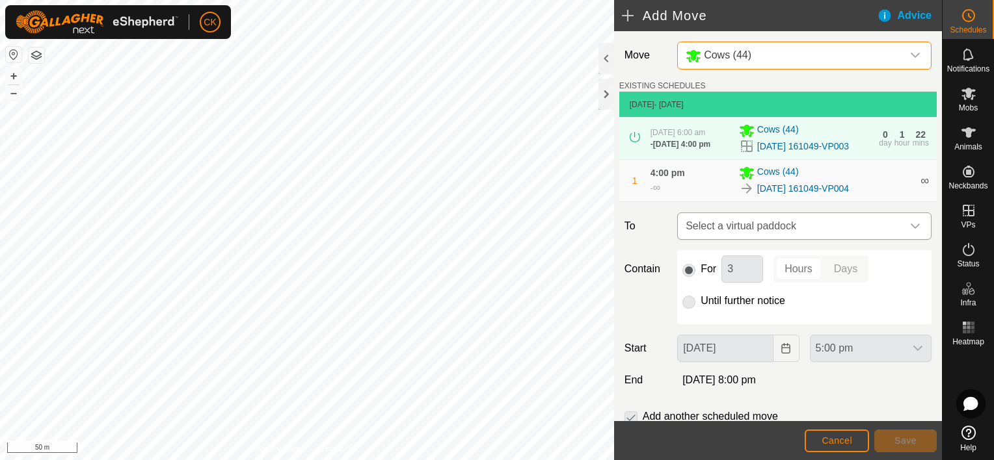
click at [910, 231] on icon "dropdown trigger" at bounding box center [915, 226] width 10 height 10
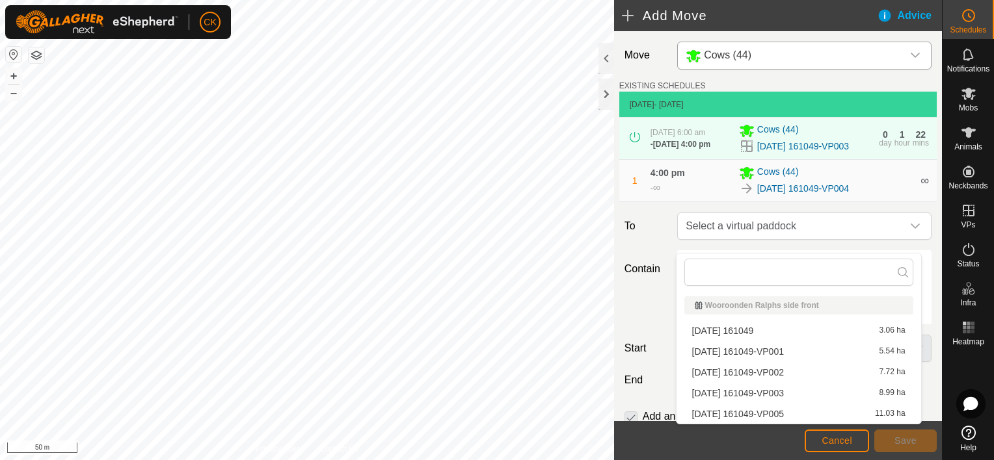
click at [856, 412] on li "[DATE] 161049-VP005 11.03 ha" at bounding box center [798, 414] width 229 height 20
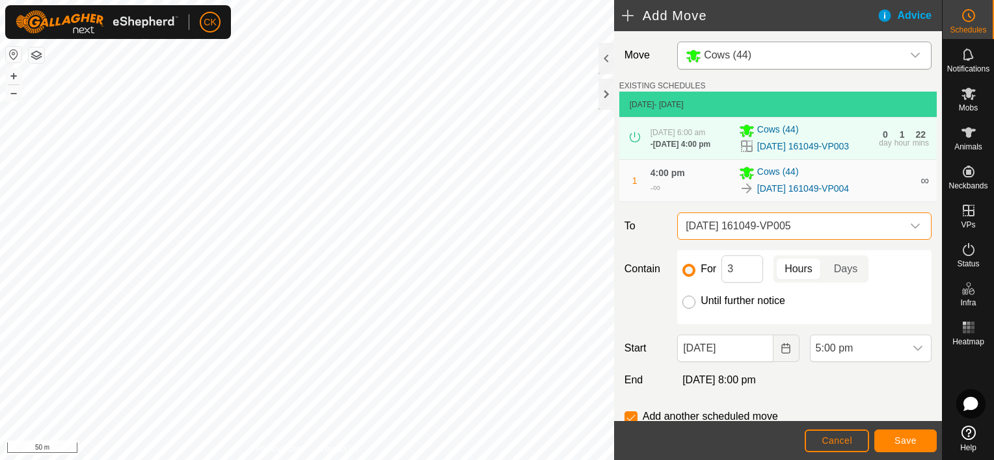
click at [689, 309] on input "Until further notice" at bounding box center [688, 302] width 13 height 13
radio input "true"
checkbox input "false"
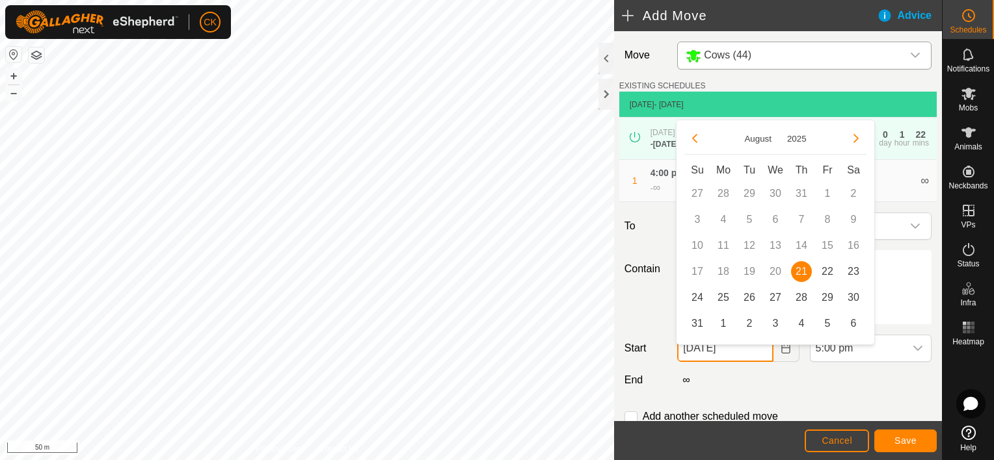
click at [754, 359] on input "[DATE]" at bounding box center [725, 348] width 96 height 27
click at [826, 268] on span "22" at bounding box center [827, 271] width 21 height 21
type input "[DATE]"
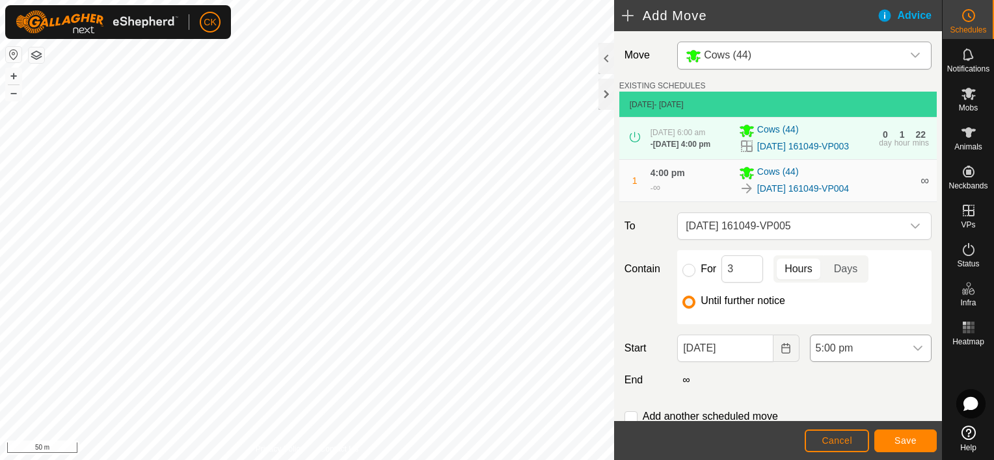
click at [912, 354] on icon "dropdown trigger" at bounding box center [917, 348] width 10 height 10
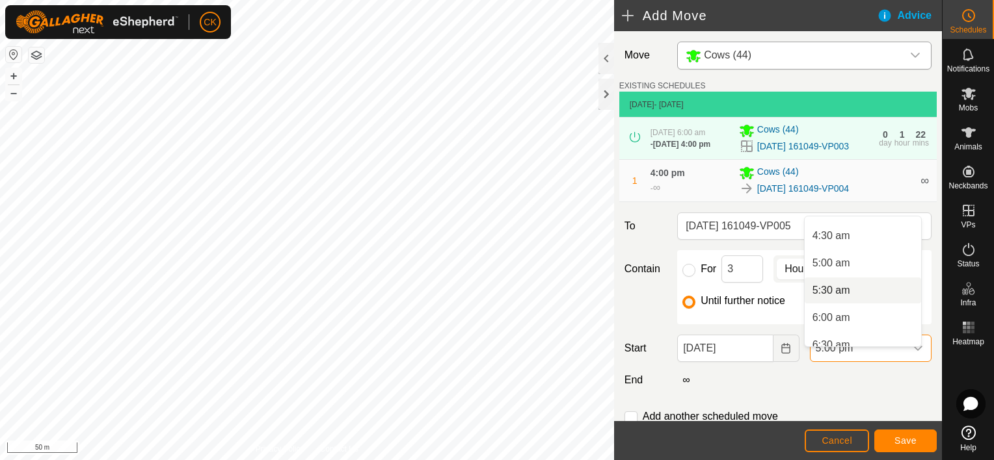
click at [845, 291] on li "5:30 am" at bounding box center [862, 291] width 116 height 26
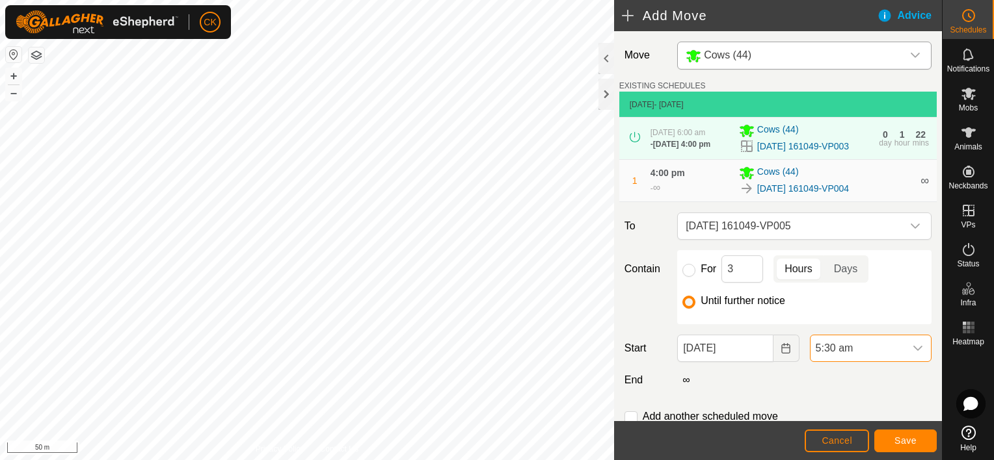
scroll to position [825, 0]
click at [898, 438] on span "Save" at bounding box center [905, 441] width 22 height 10
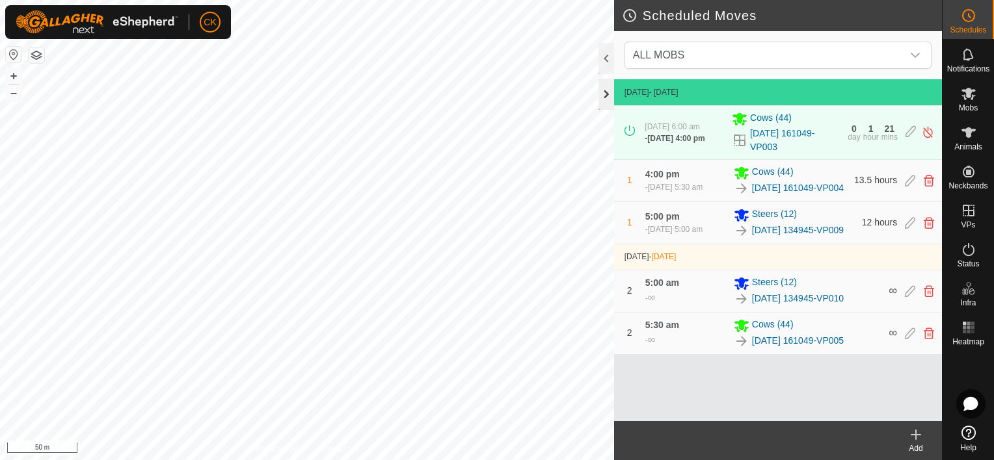
click at [601, 94] on div at bounding box center [606, 94] width 16 height 31
